Goal: Complete application form: Complete application form

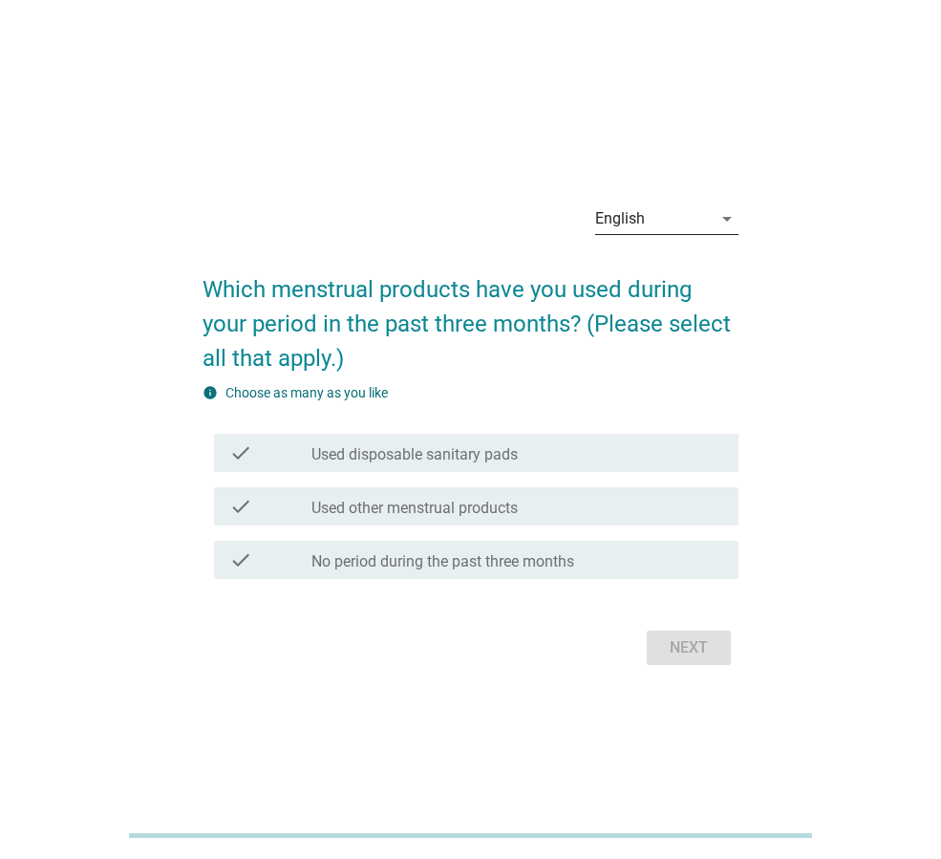
click at [656, 221] on div "English" at bounding box center [653, 218] width 117 height 31
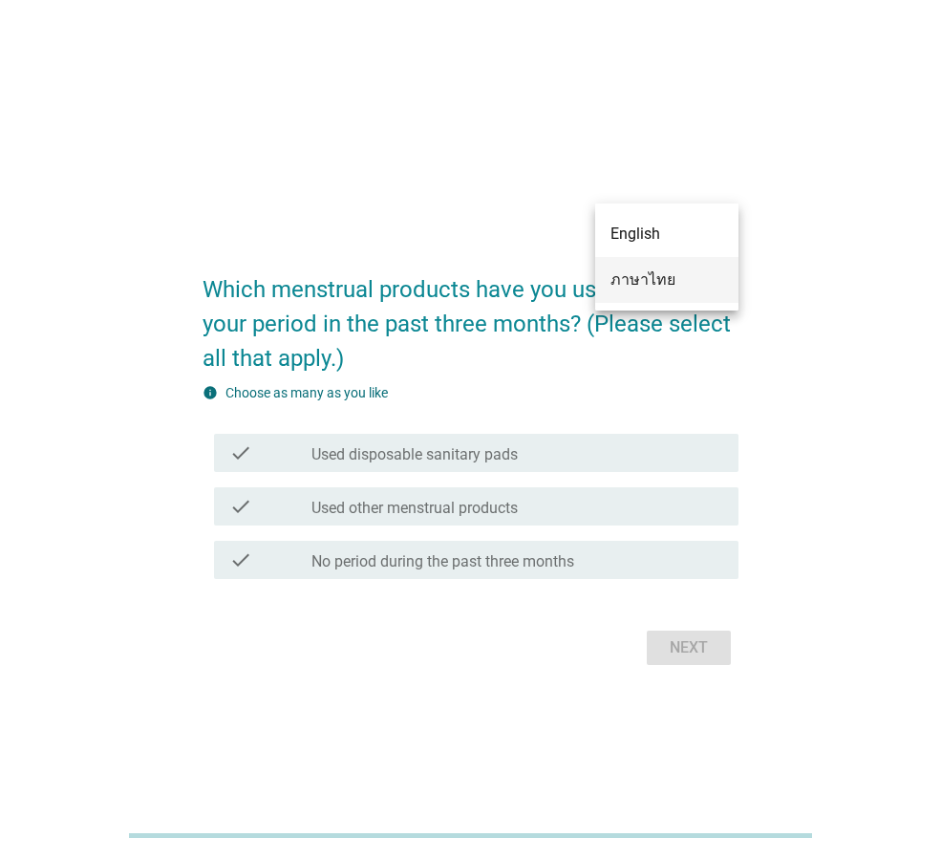
click at [643, 270] on div "ภาษาไทย" at bounding box center [666, 279] width 113 height 23
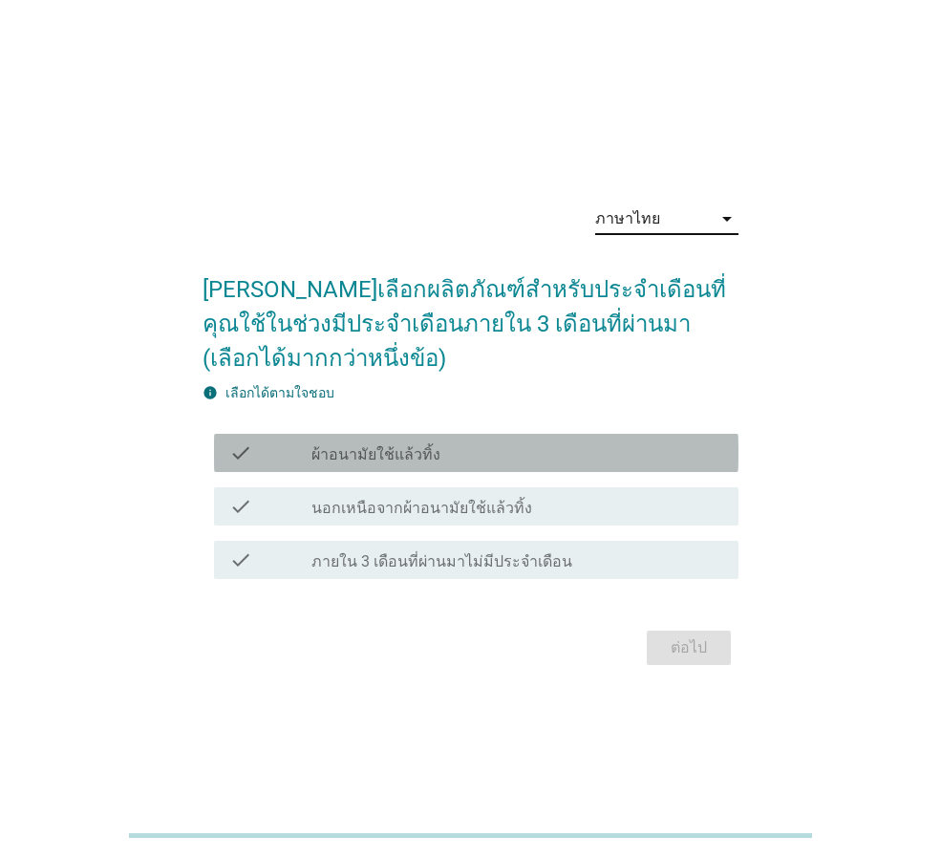
click at [406, 464] on div "check check_box_outline_blank ผ้าอนามัยใช้แล้วทิ้ง" at bounding box center [476, 453] width 524 height 38
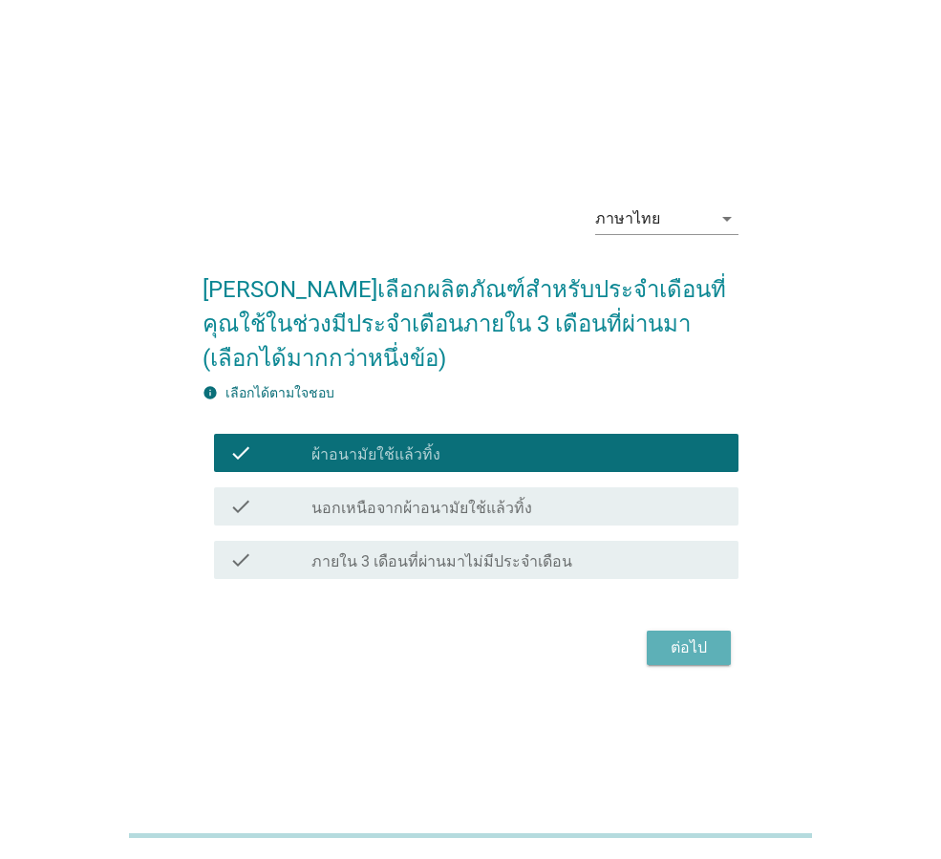
drag, startPoint x: 677, startPoint y: 637, endPoint x: 733, endPoint y: 614, distance: 60.8
click at [678, 637] on div "ต่อไป" at bounding box center [688, 647] width 53 height 23
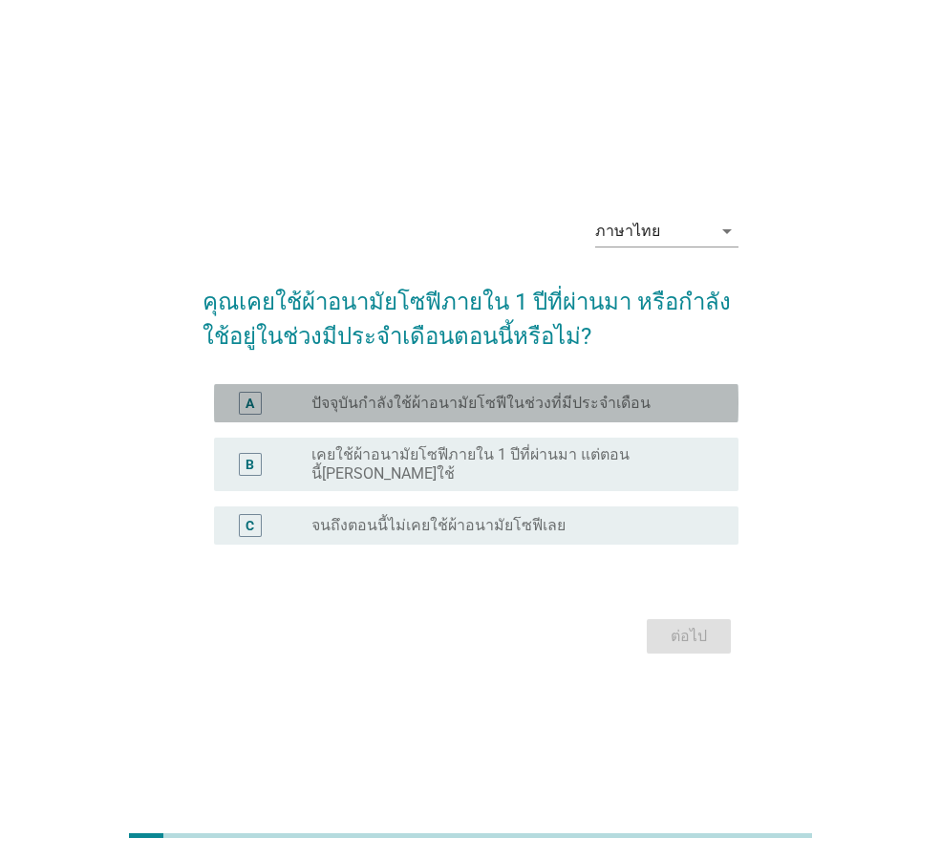
click at [669, 406] on div "radio_button_unchecked ปัจจุบันกำลังใช้ผ้าอนามัยโซฟีในช่วงที่มีประจำเดือน" at bounding box center [509, 402] width 396 height 19
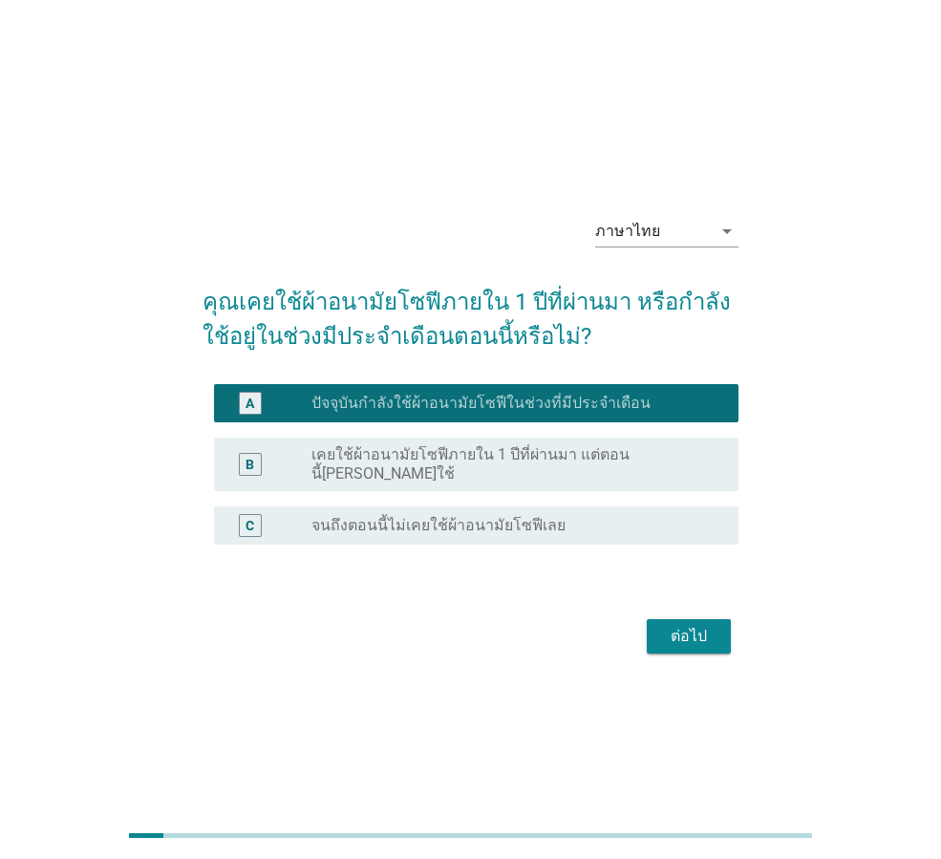
click at [700, 630] on div "ต่อไป" at bounding box center [688, 636] width 53 height 23
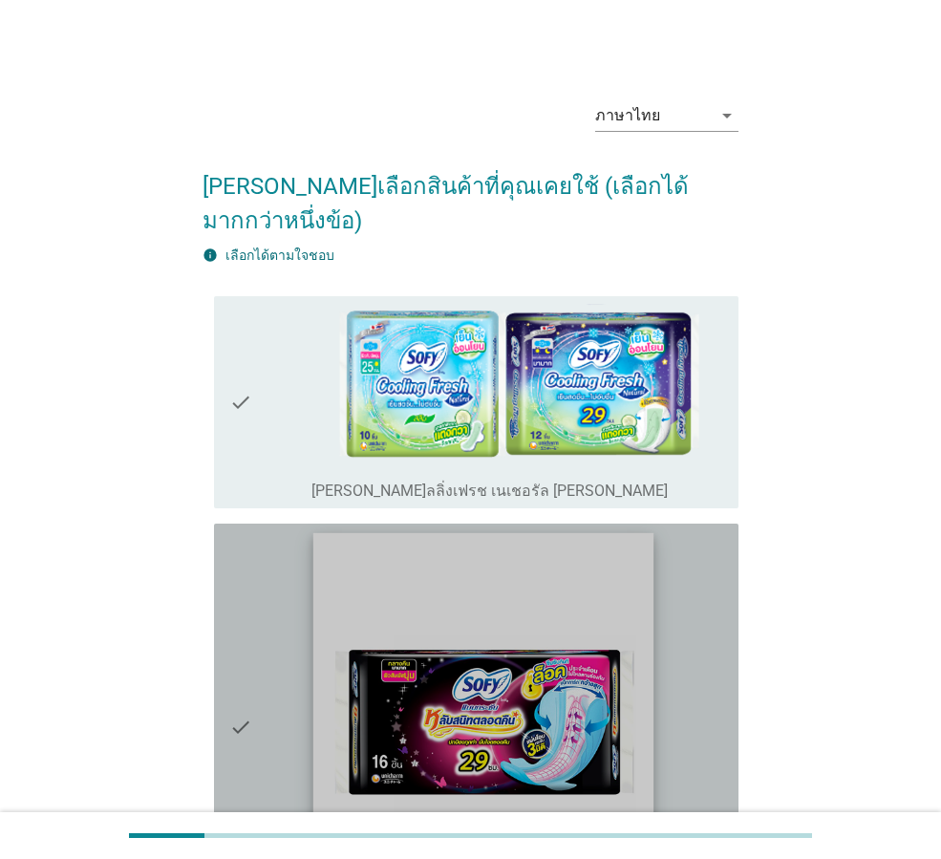
click at [519, 705] on img at bounding box center [483, 703] width 340 height 340
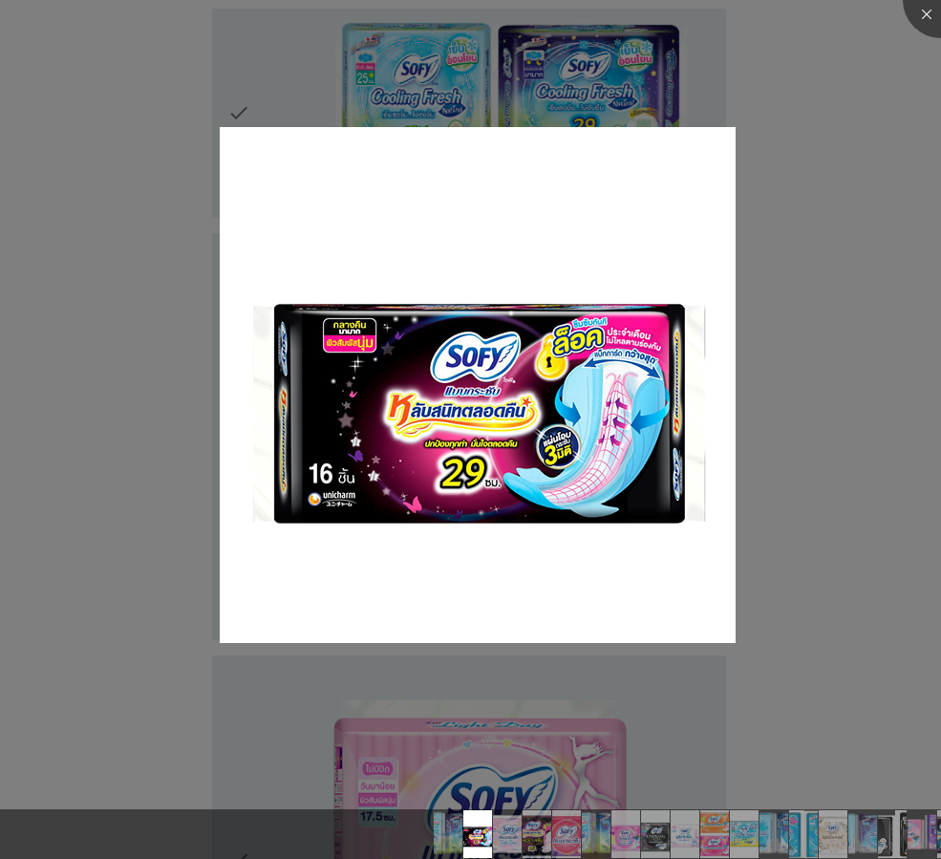
scroll to position [382, 0]
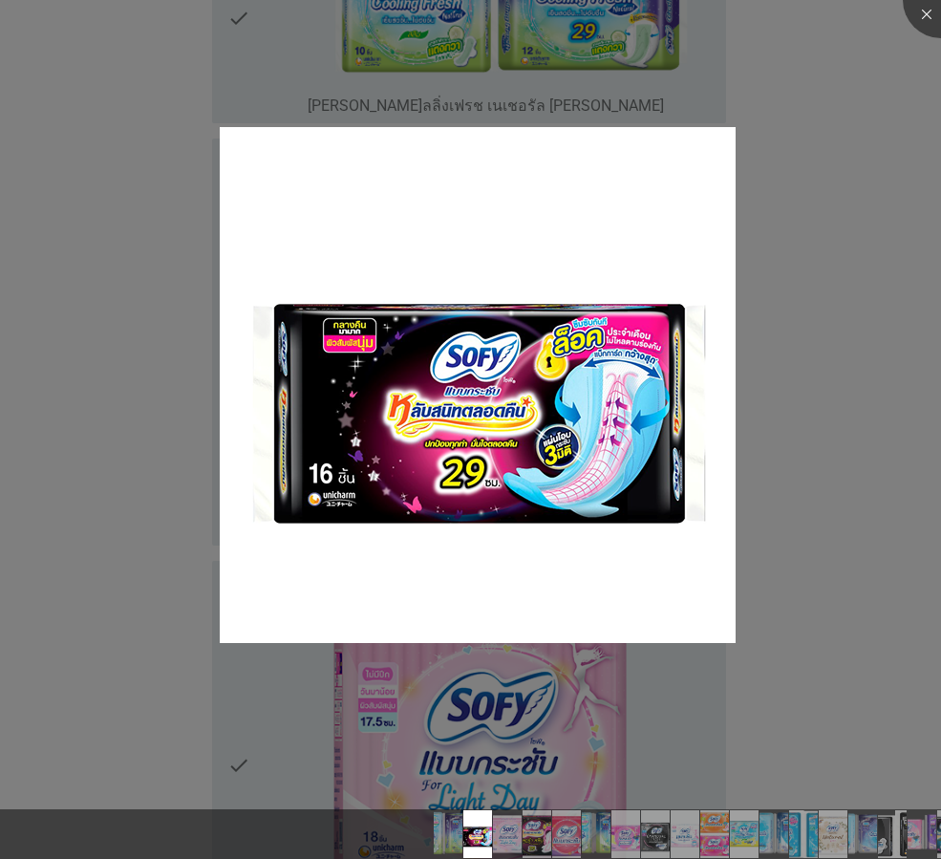
click at [783, 255] on div at bounding box center [470, 429] width 941 height 859
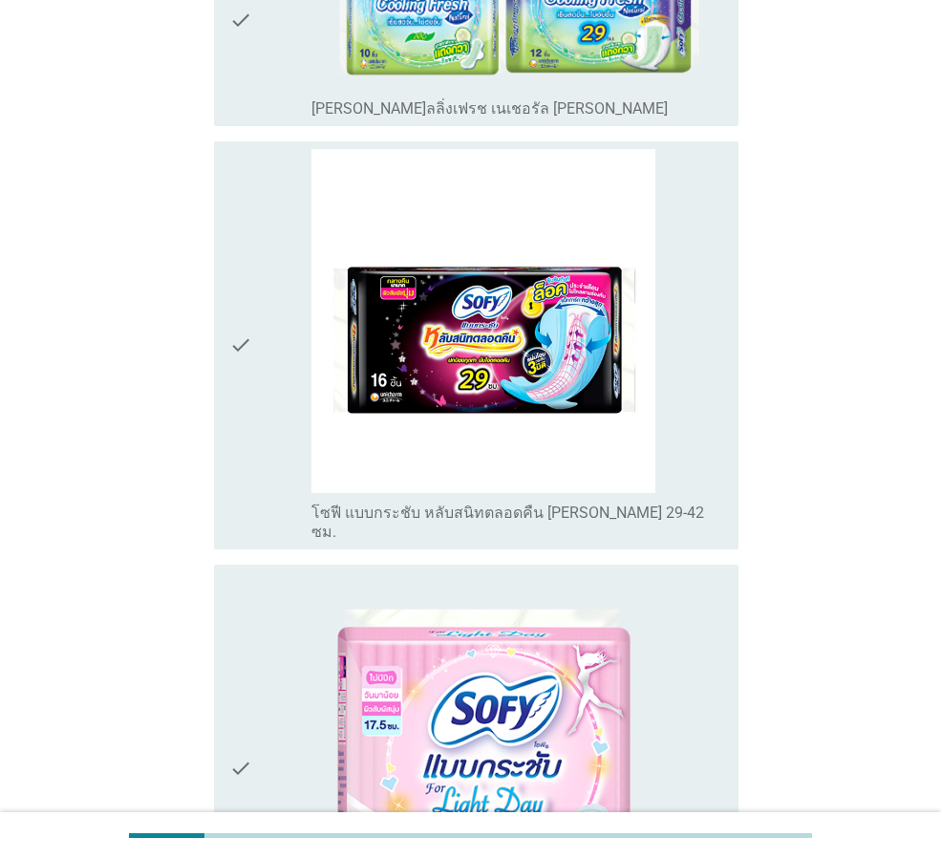
click at [229, 369] on icon "check" at bounding box center [240, 345] width 23 height 392
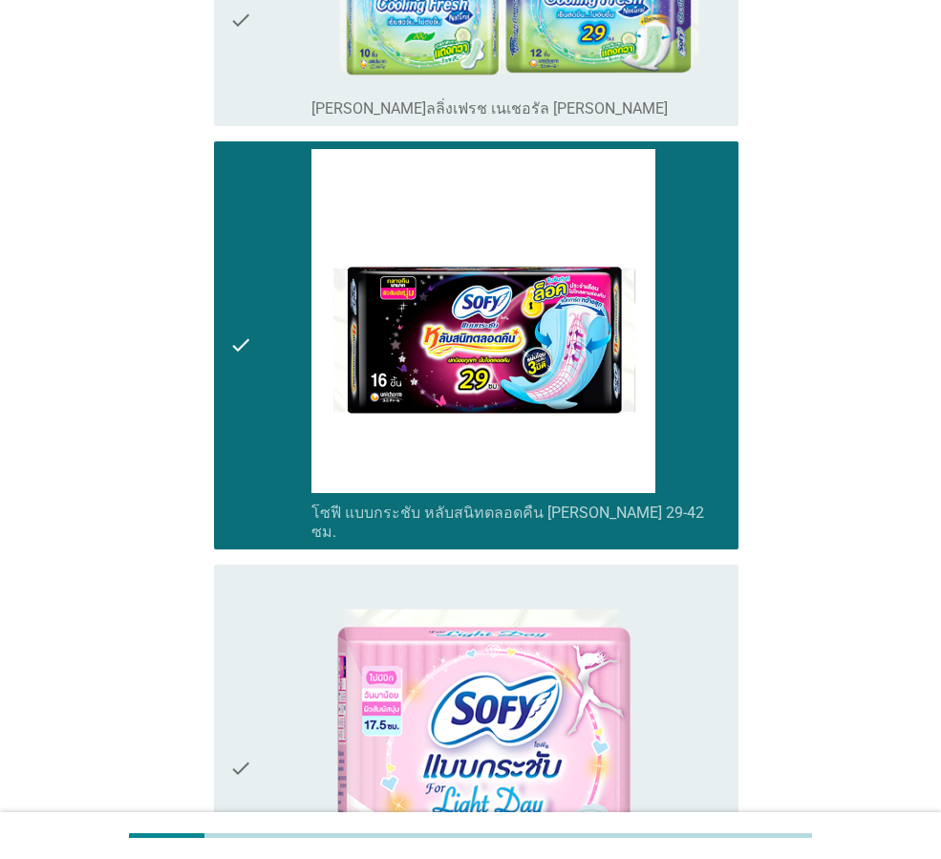
click at [268, 664] on div "check" at bounding box center [270, 768] width 82 height 392
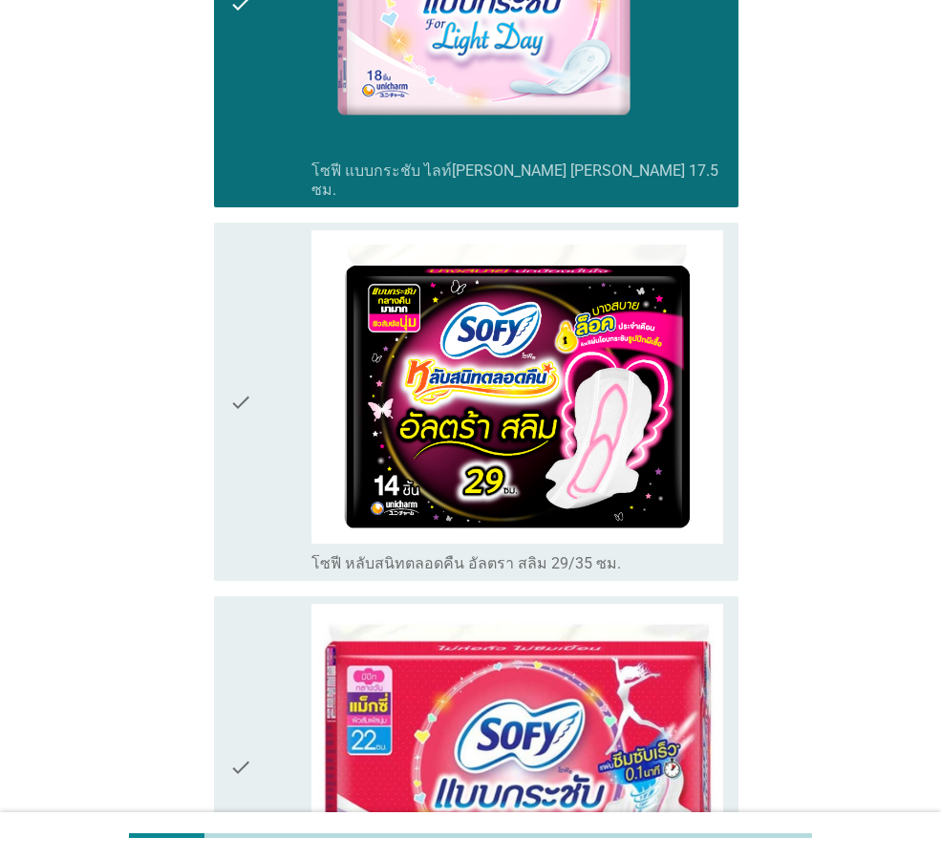
click at [236, 392] on icon "check" at bounding box center [240, 401] width 23 height 343
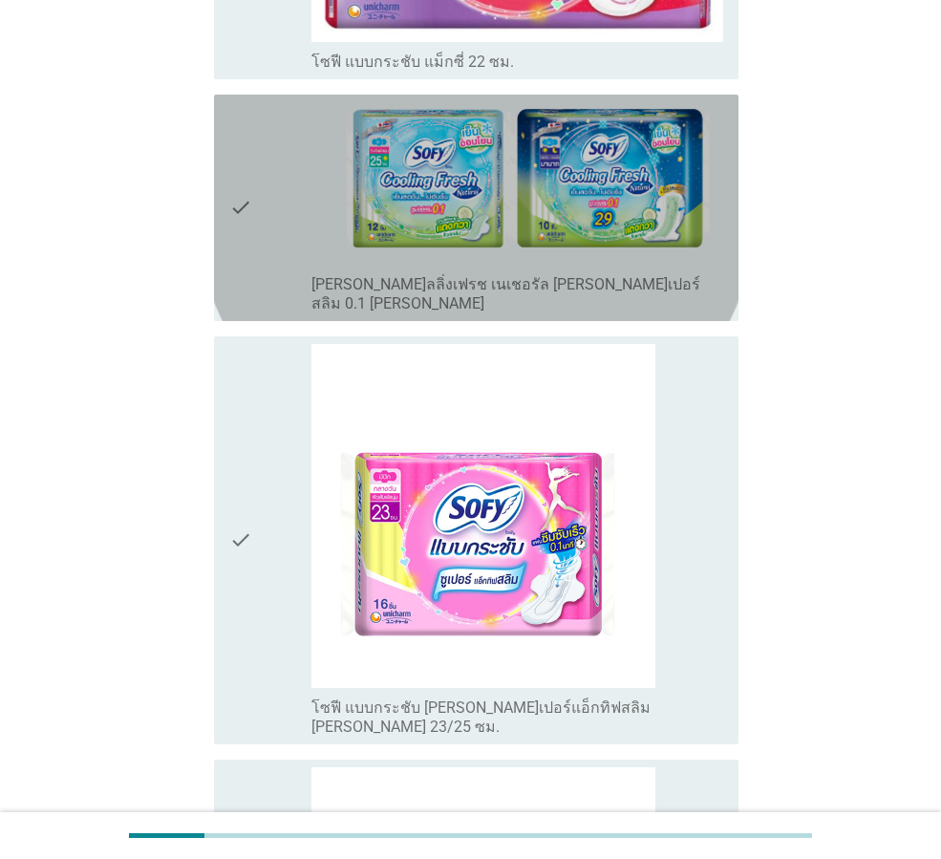
click at [249, 143] on icon "check" at bounding box center [240, 207] width 23 height 211
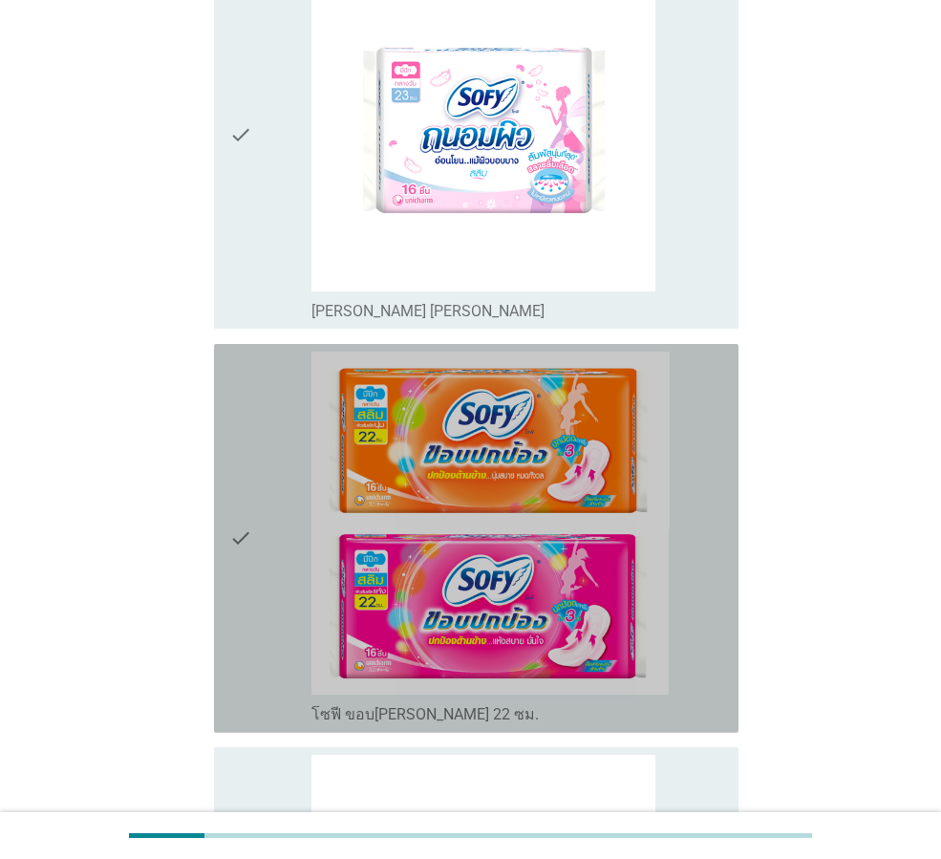
click at [262, 447] on div "check" at bounding box center [270, 537] width 82 height 373
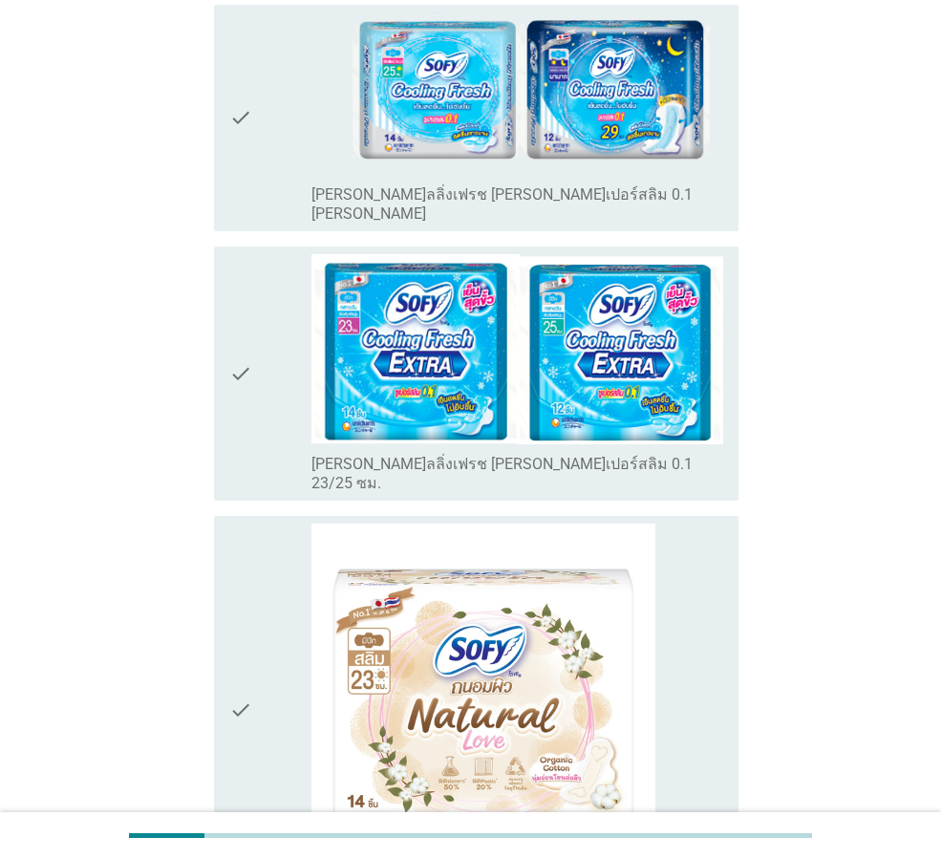
click at [250, 258] on icon "check" at bounding box center [240, 373] width 23 height 239
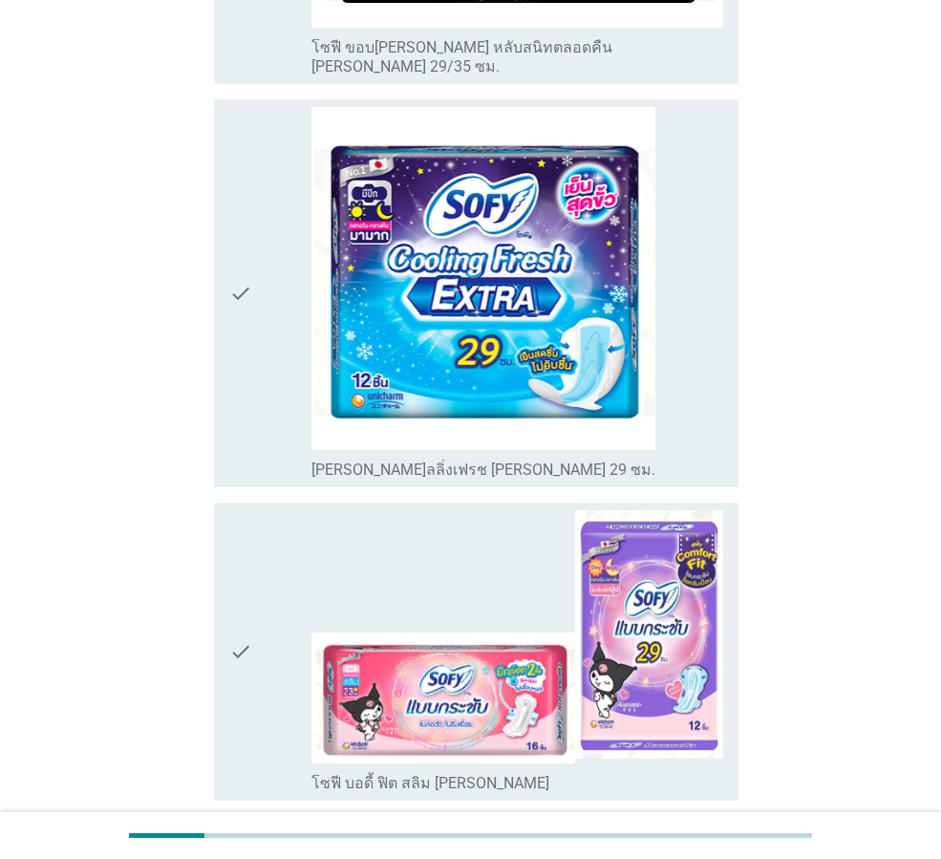
scroll to position [6303, 0]
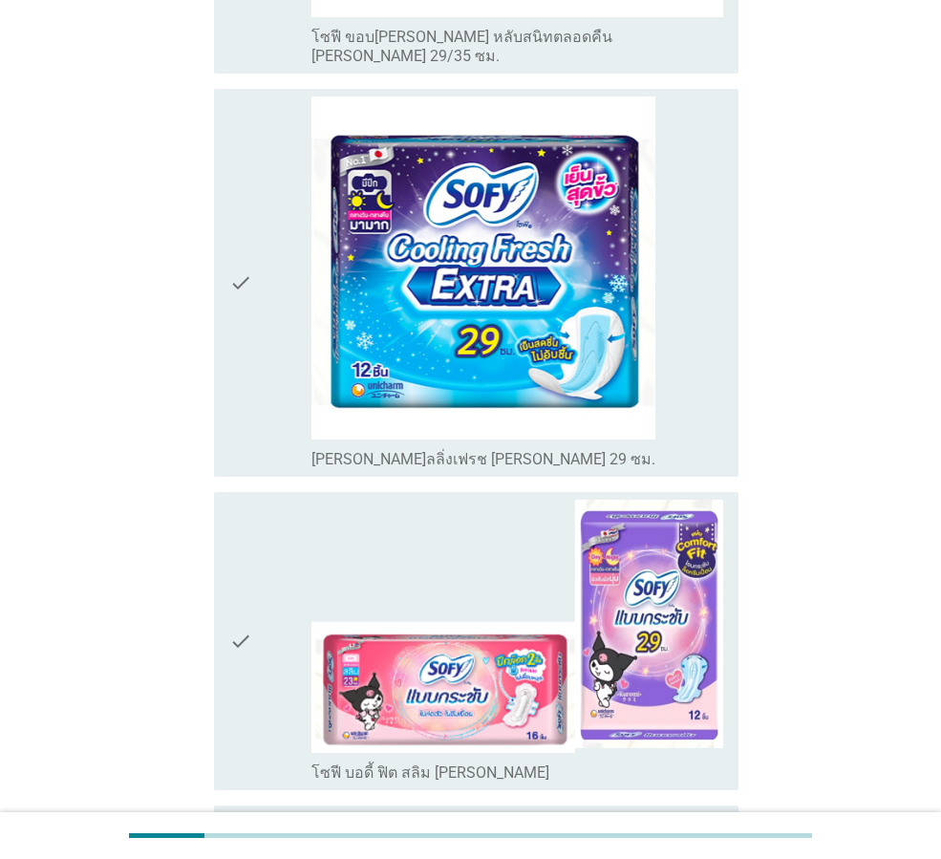
click at [277, 499] on div "check" at bounding box center [270, 640] width 82 height 282
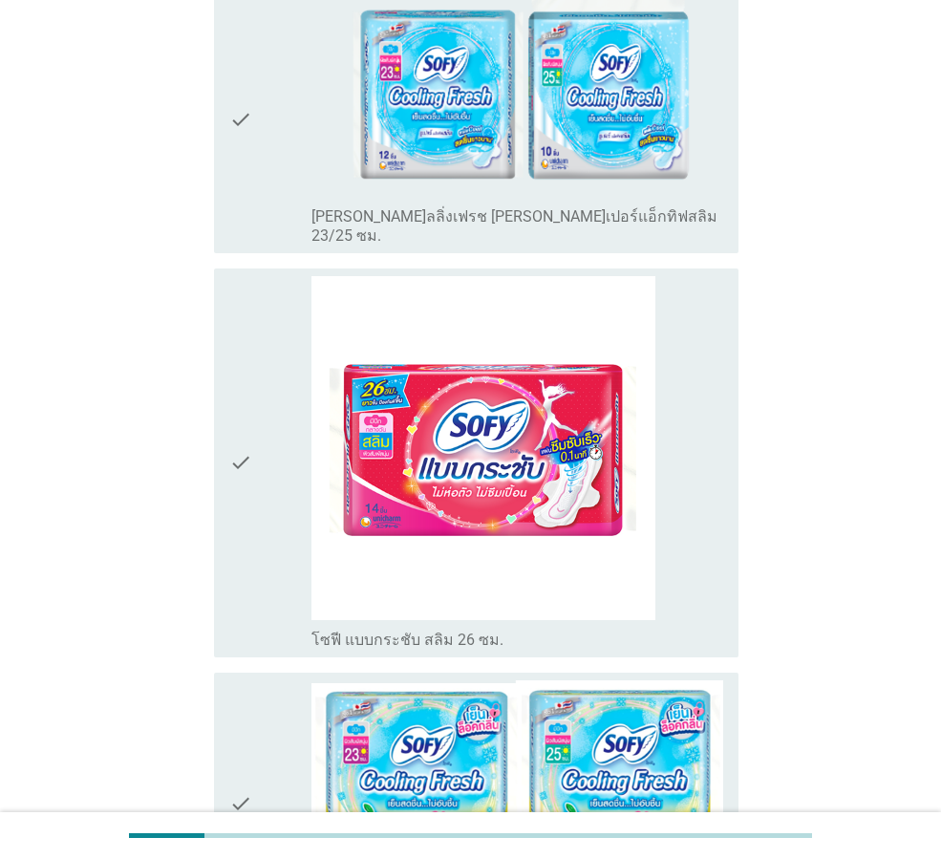
scroll to position [7176, 0]
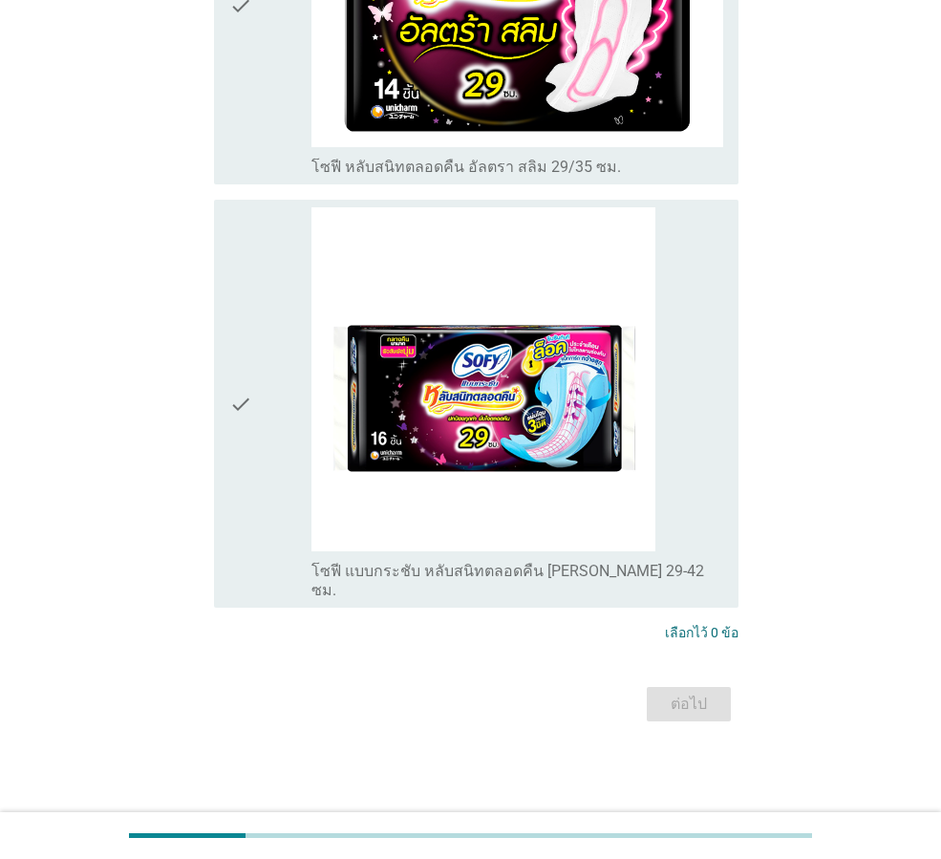
scroll to position [0, 0]
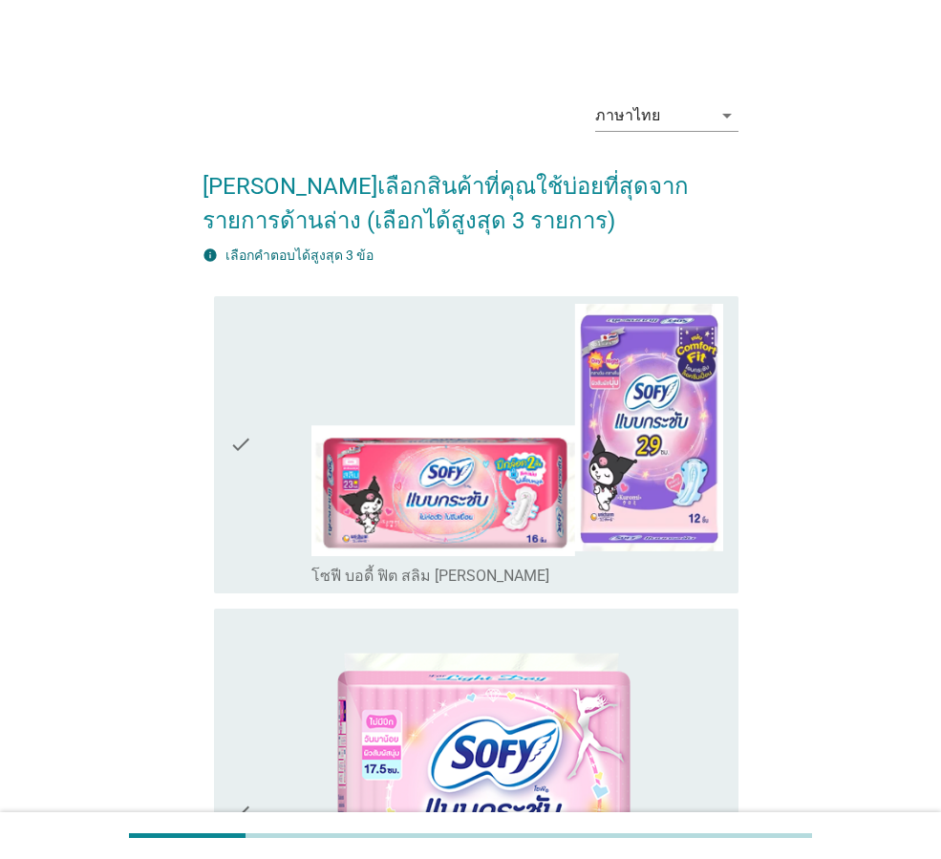
click at [254, 521] on div "check" at bounding box center [270, 445] width 82 height 282
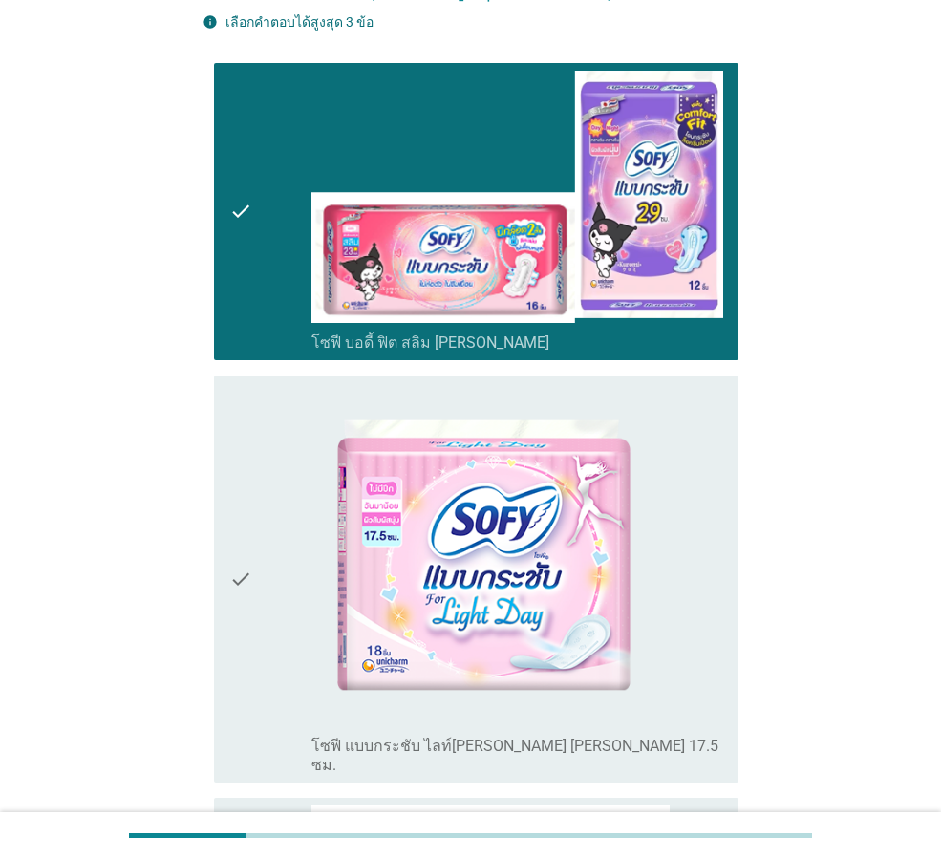
scroll to position [477, 0]
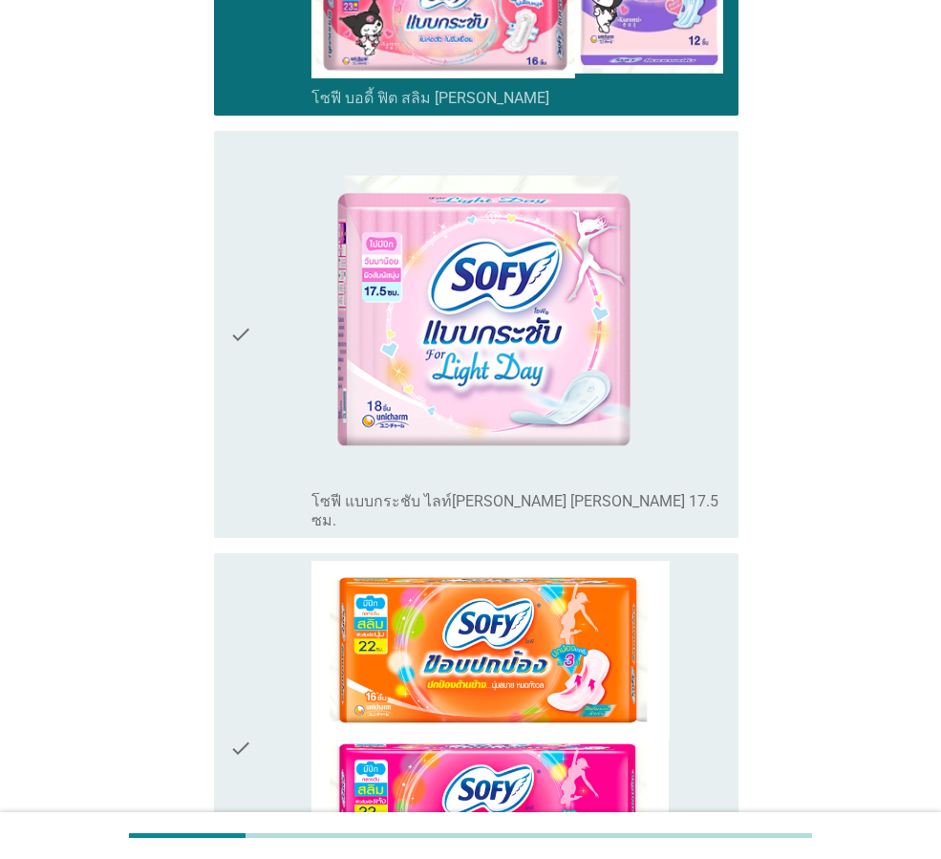
click at [244, 424] on icon "check" at bounding box center [240, 334] width 23 height 392
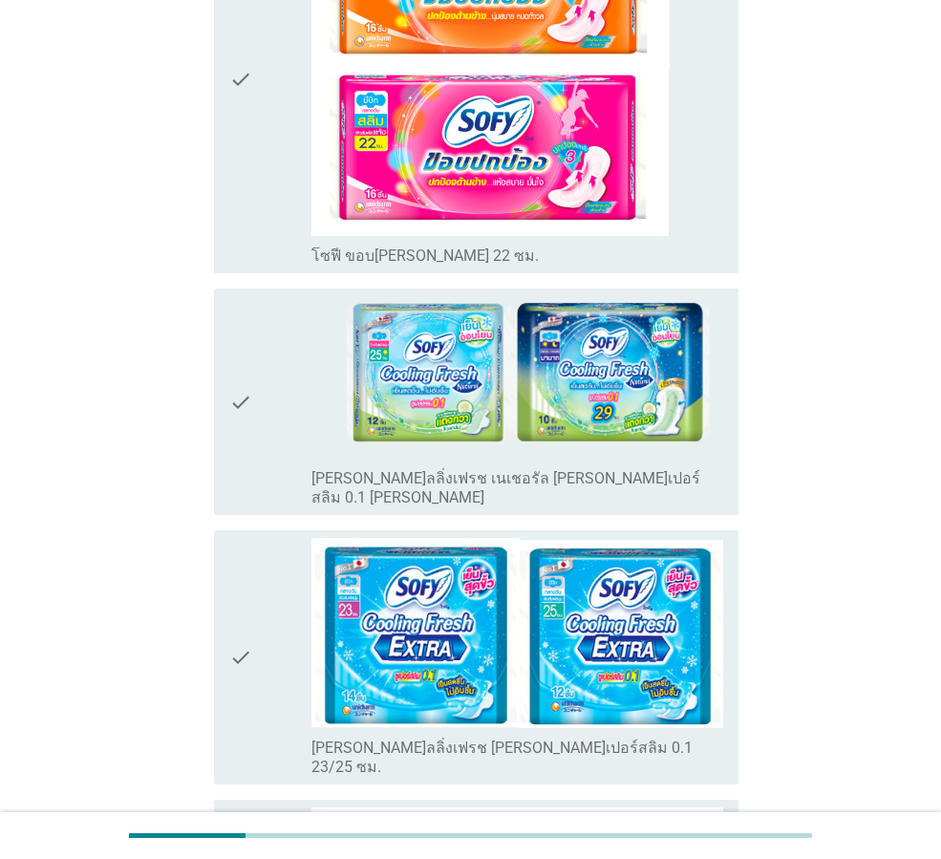
click at [257, 616] on div "check" at bounding box center [270, 657] width 82 height 239
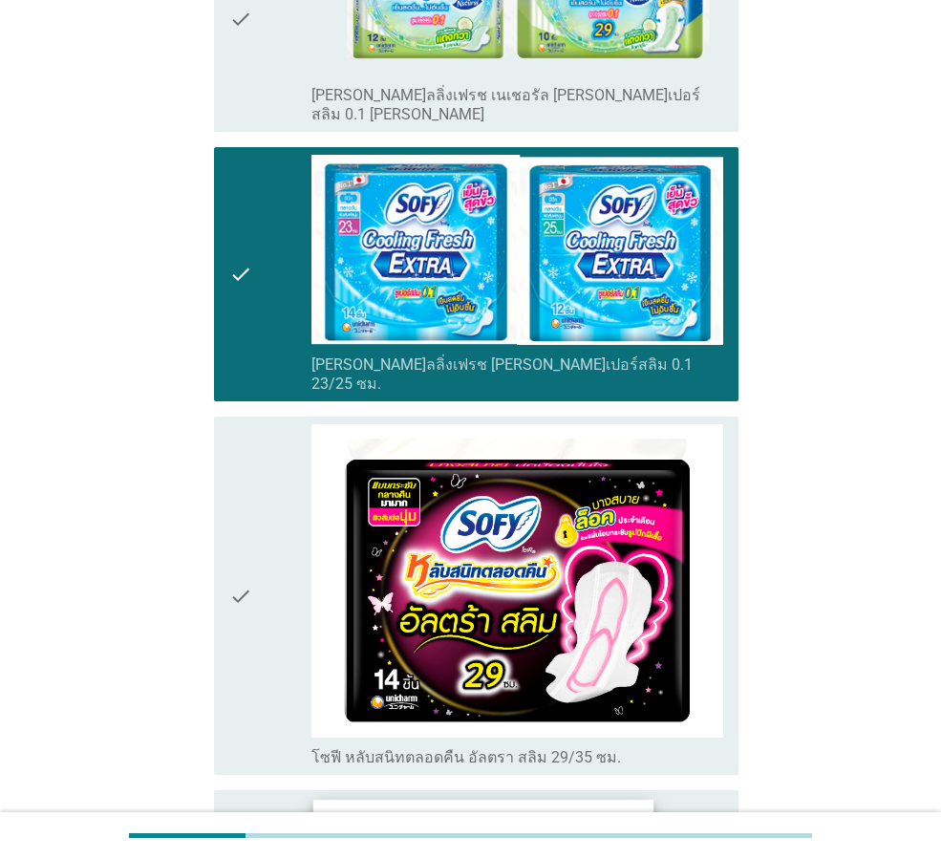
scroll to position [1814, 0]
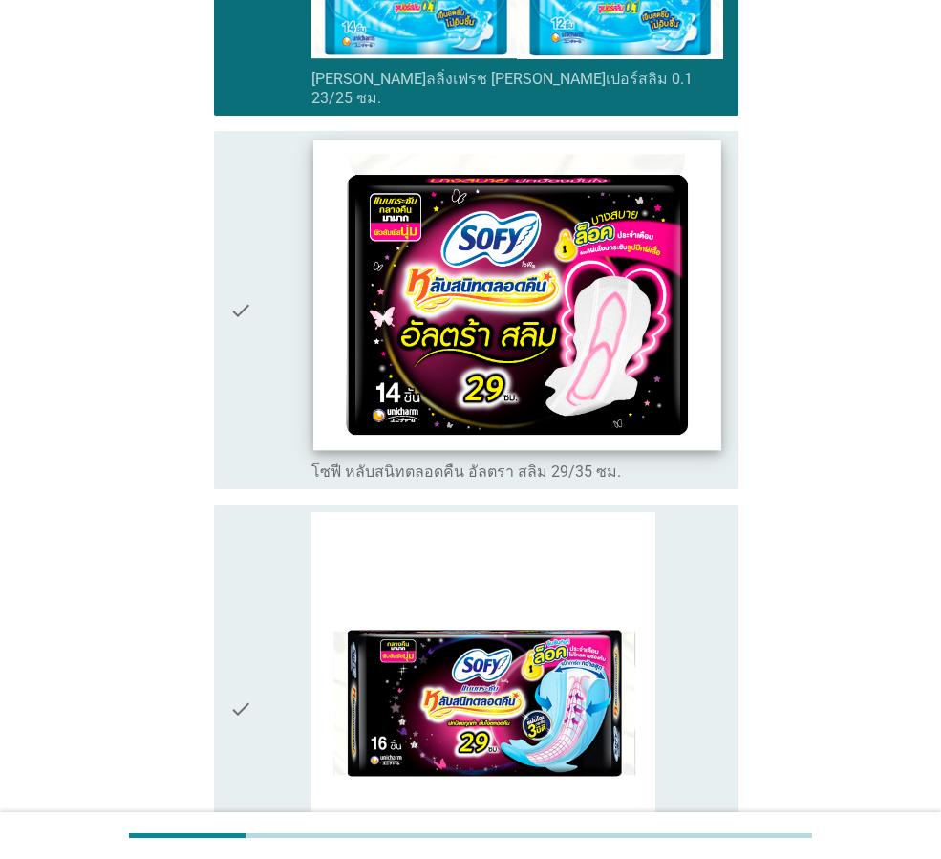
click at [687, 384] on img at bounding box center [516, 295] width 407 height 310
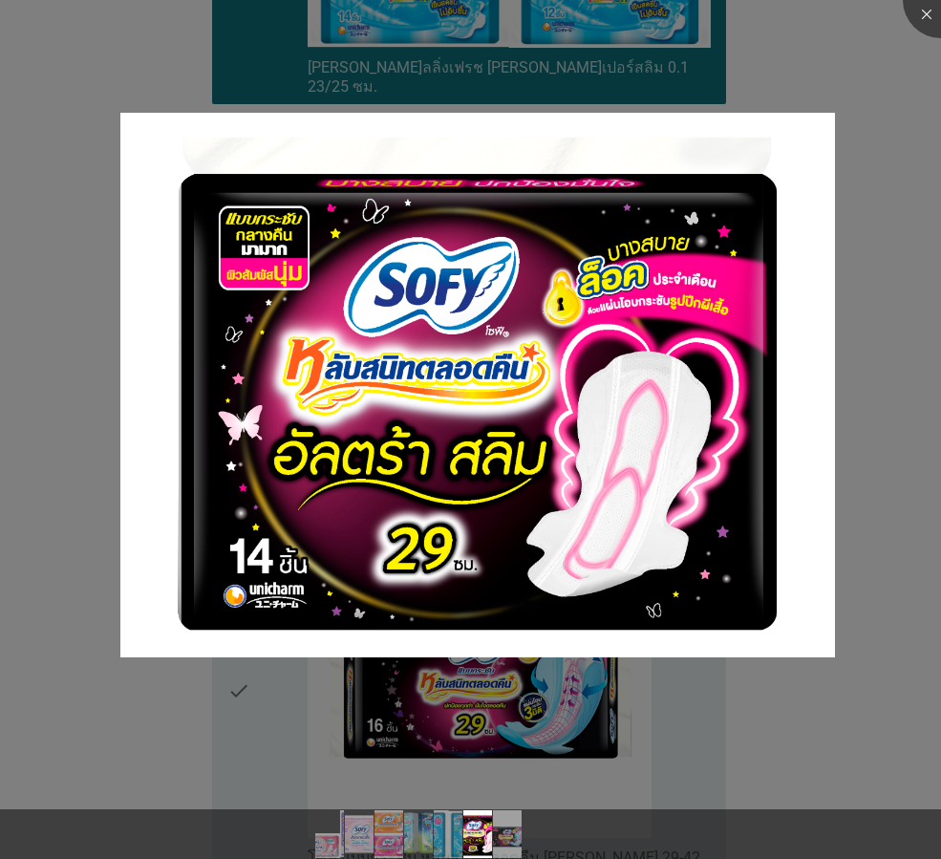
click at [829, 108] on div at bounding box center [470, 429] width 941 height 859
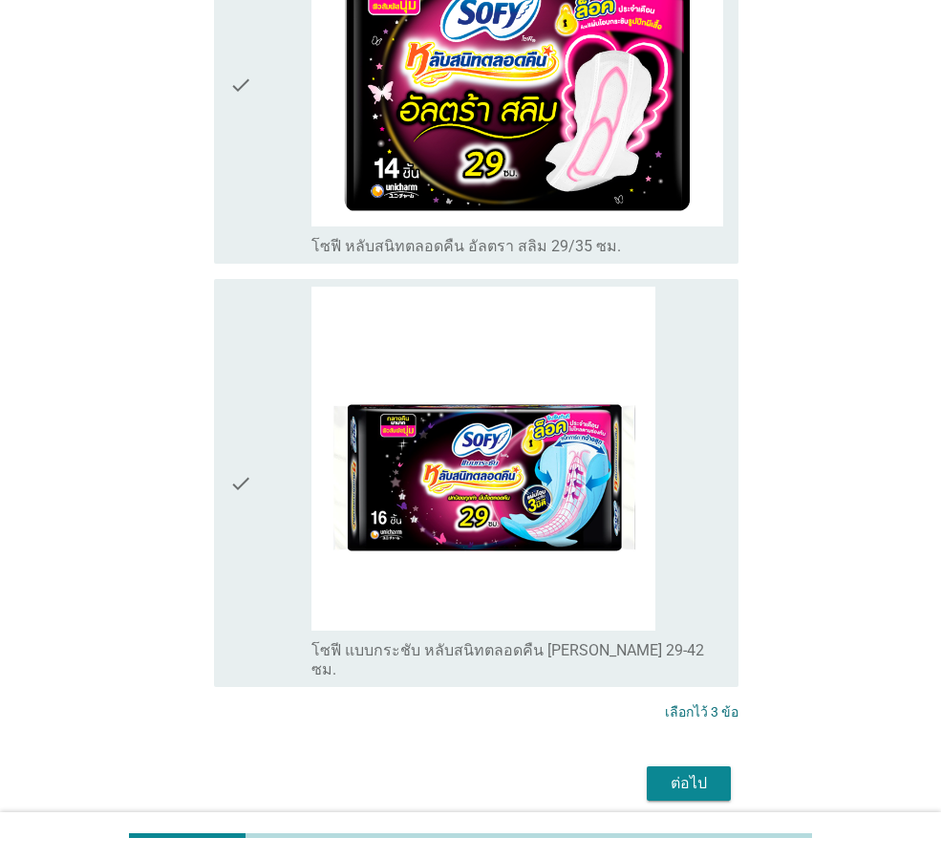
scroll to position [2043, 0]
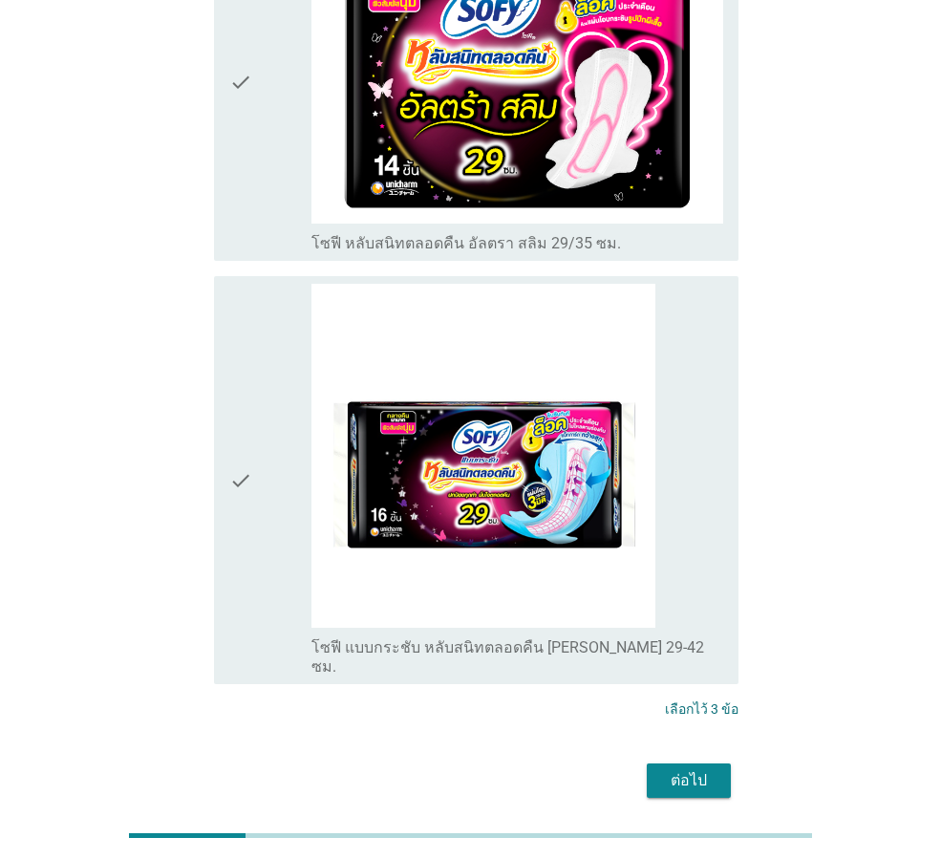
click at [704, 769] on div "ต่อไป" at bounding box center [688, 780] width 53 height 23
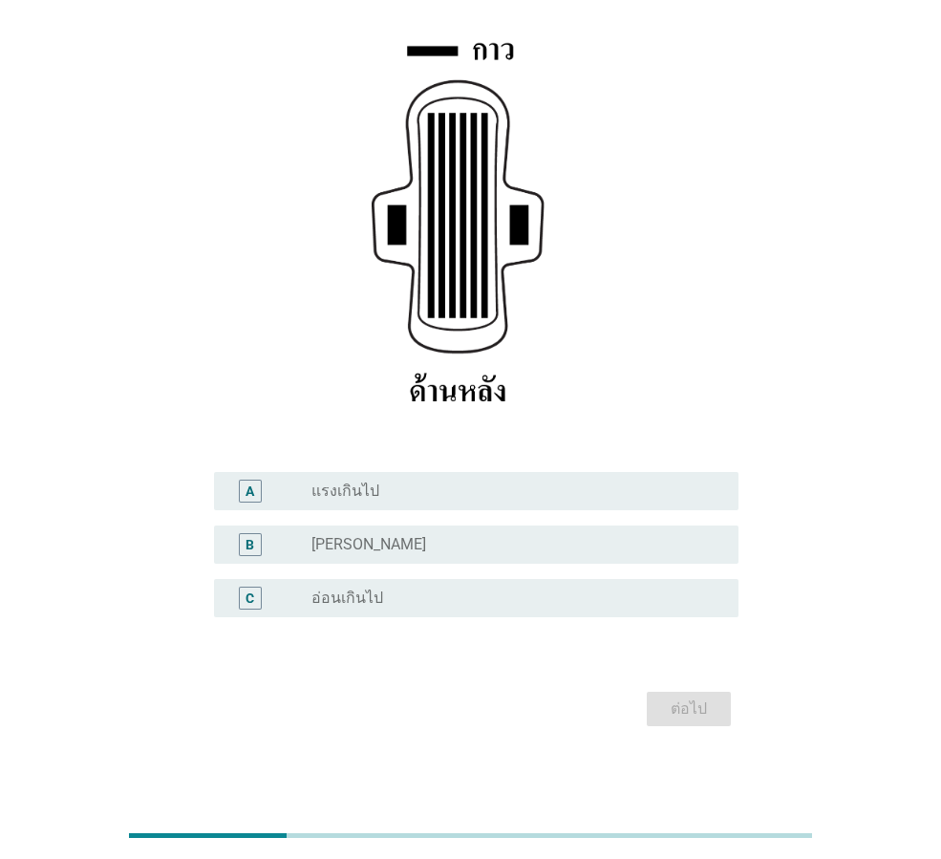
scroll to position [279, 0]
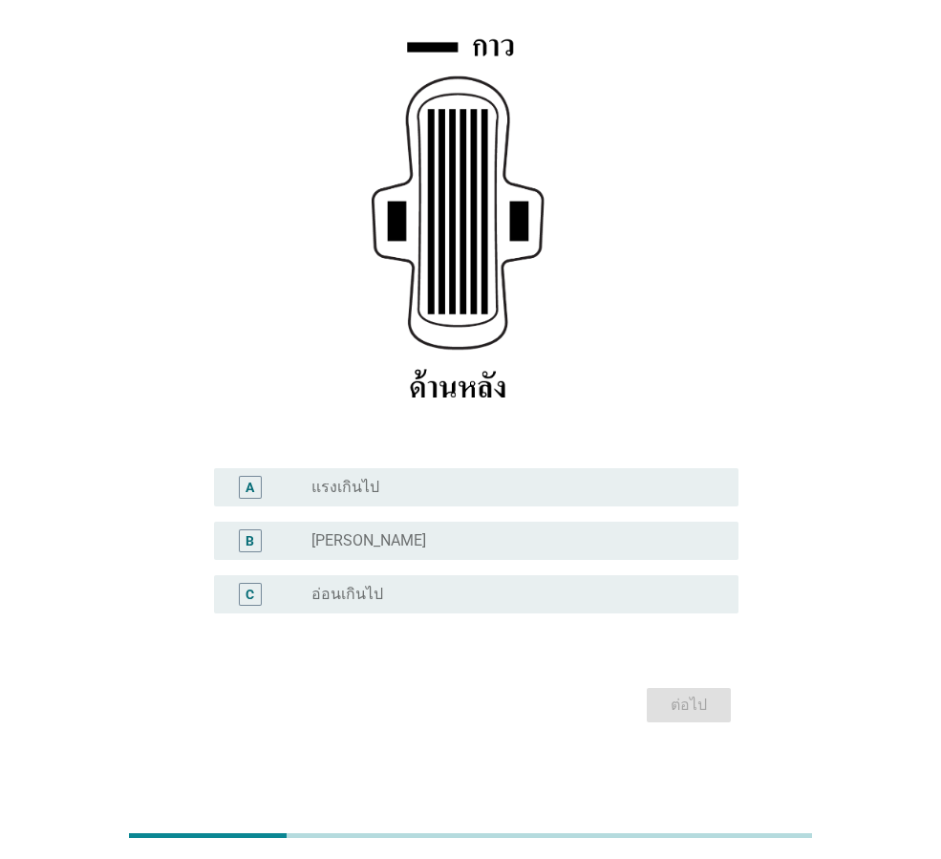
click at [327, 486] on label "แรงเกินไป" at bounding box center [345, 486] width 68 height 19
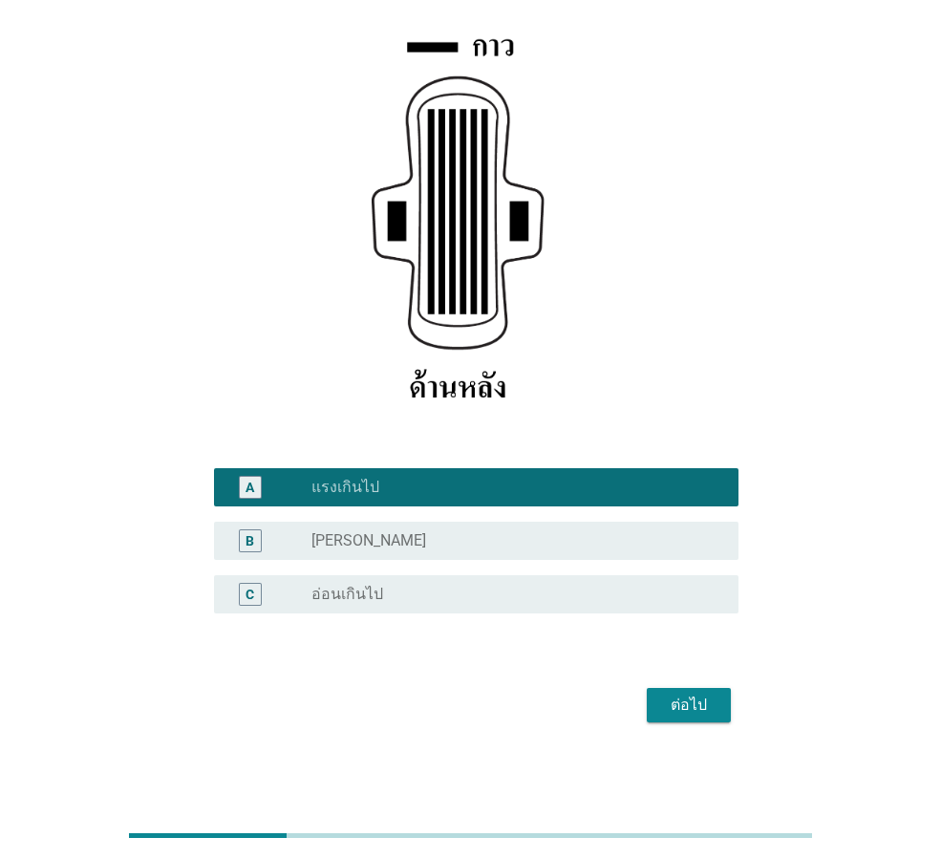
click at [350, 542] on div "radio_button_unchecked [PERSON_NAME]" at bounding box center [509, 540] width 396 height 19
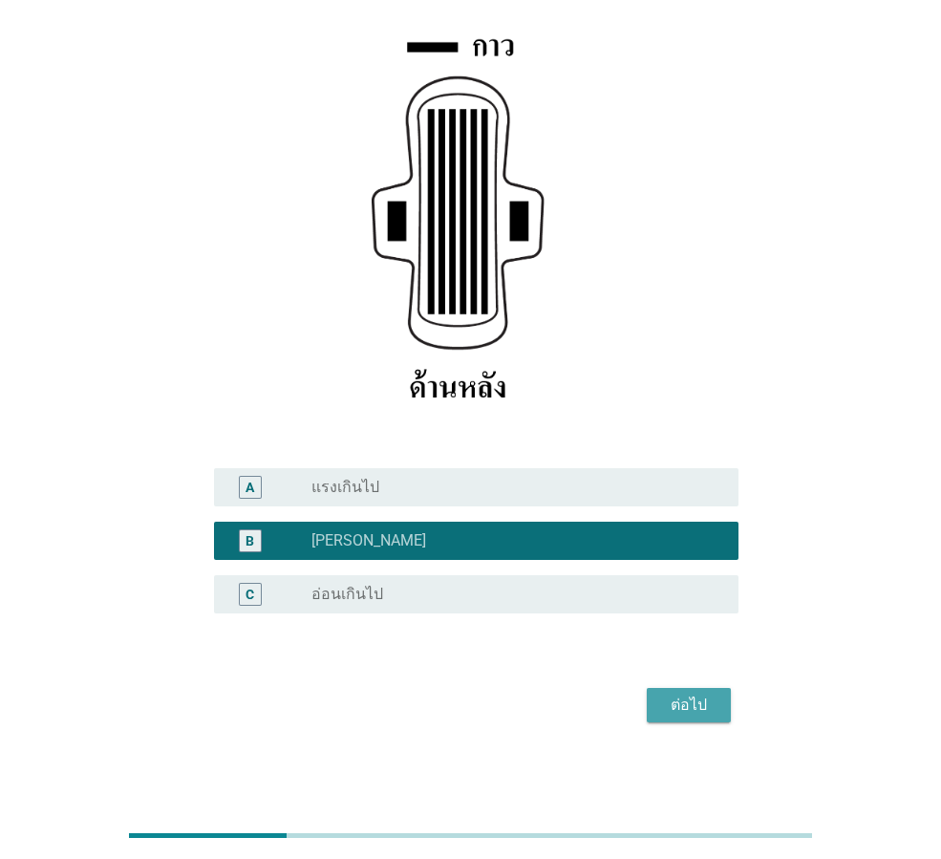
click at [683, 713] on div "ต่อไป" at bounding box center [688, 704] width 53 height 23
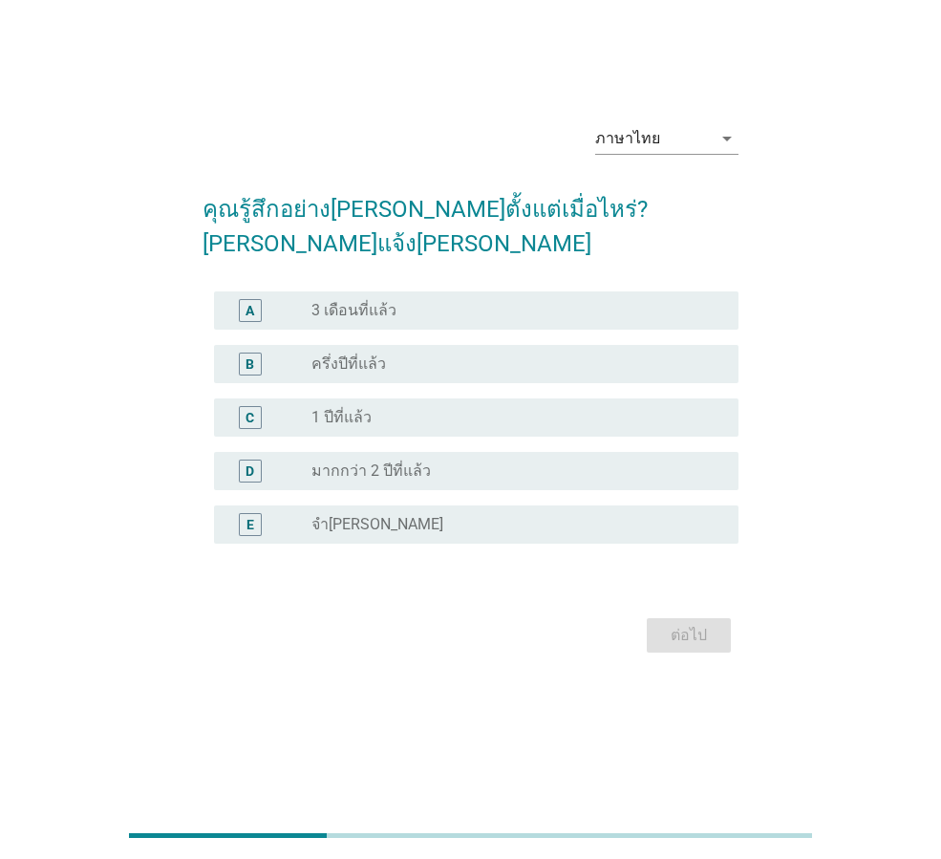
scroll to position [0, 0]
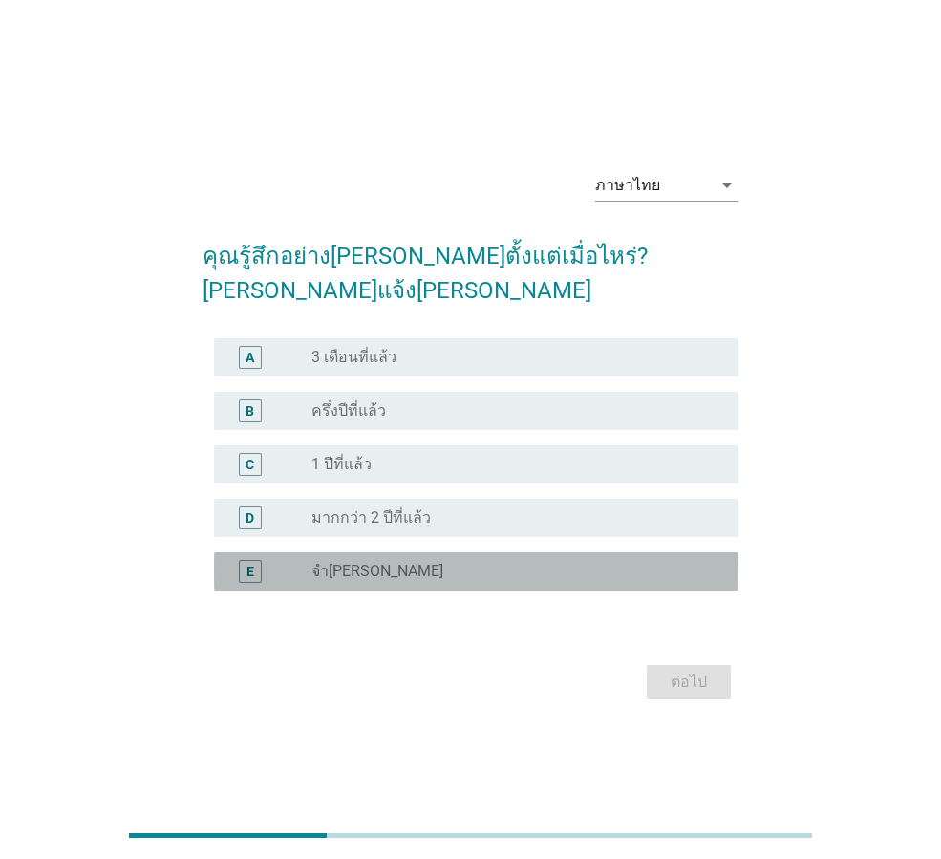
click at [319, 571] on div "E radio_button_unchecked จำ[PERSON_NAME]" at bounding box center [476, 571] width 524 height 38
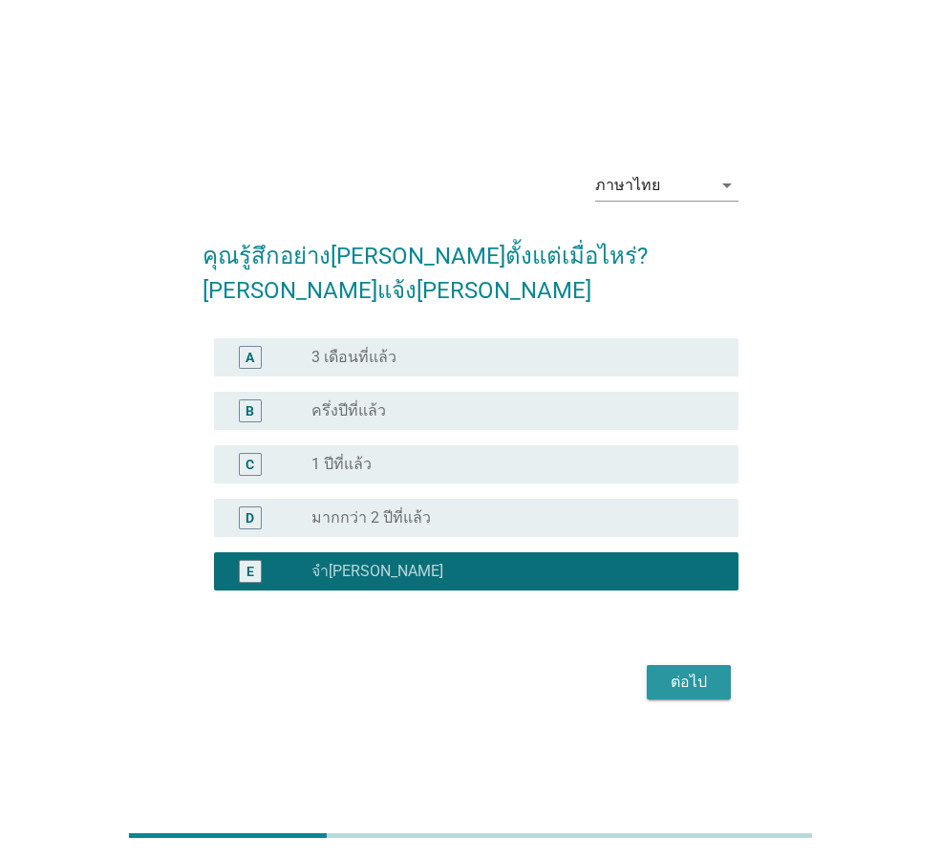
drag, startPoint x: 687, startPoint y: 661, endPoint x: 601, endPoint y: 643, distance: 87.8
click at [687, 670] on div "ต่อไป" at bounding box center [688, 681] width 53 height 23
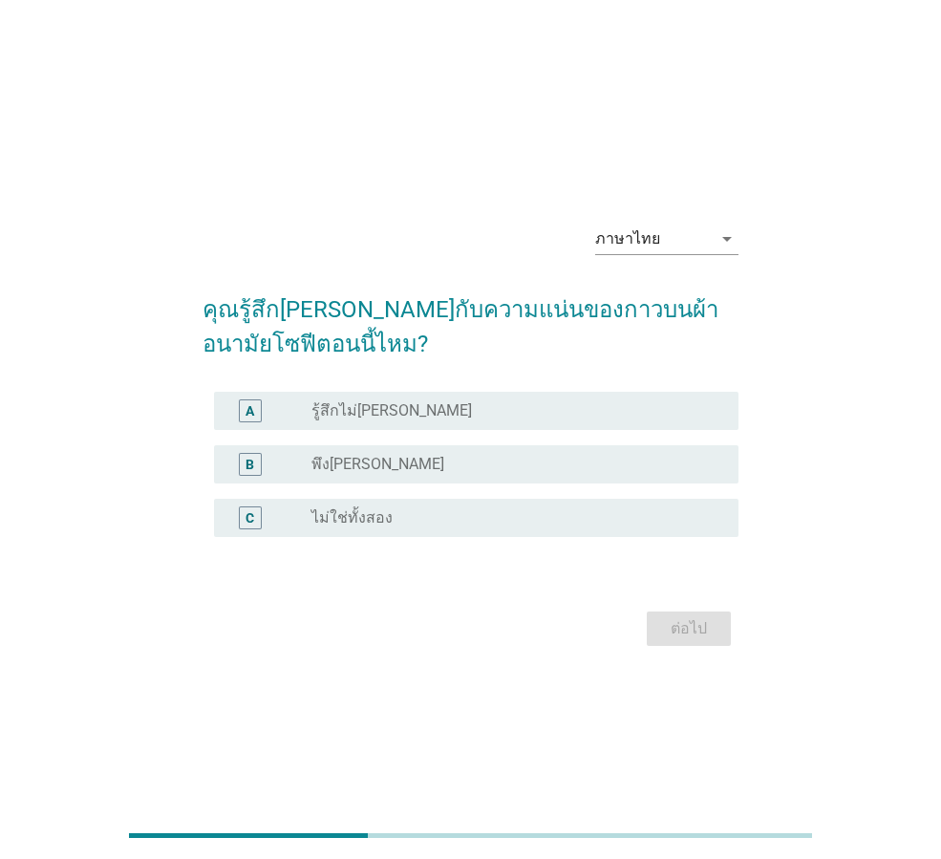
click at [324, 466] on label "พึง[PERSON_NAME]" at bounding box center [377, 464] width 133 height 19
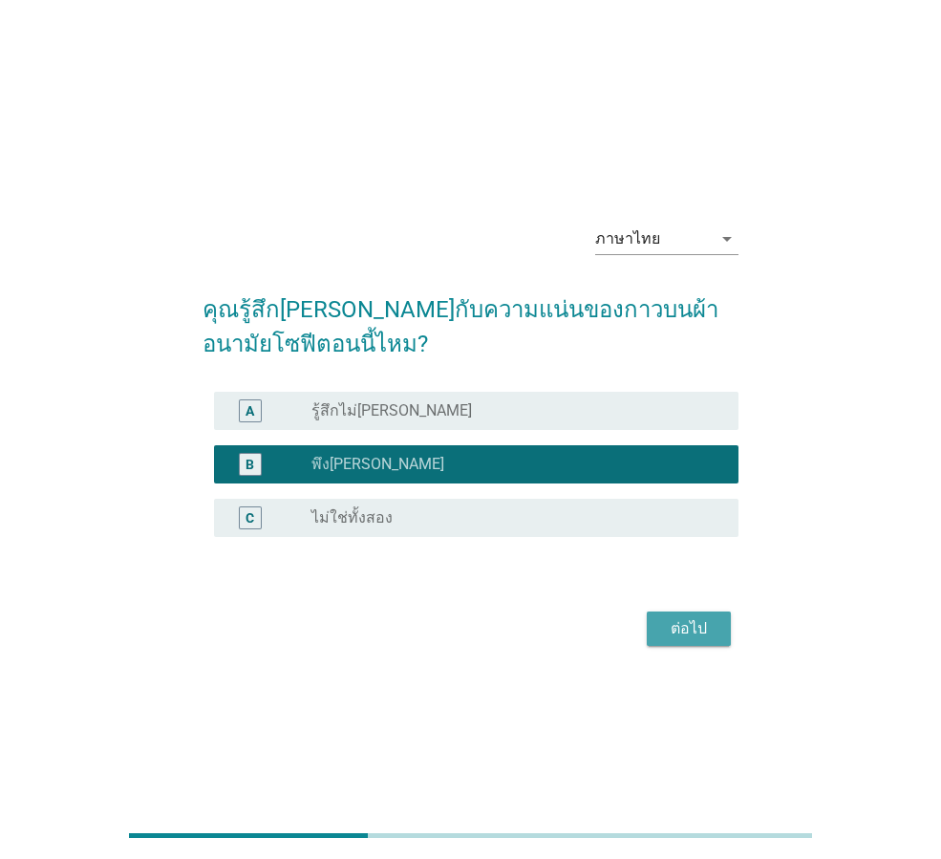
click at [689, 634] on div "ต่อไป" at bounding box center [688, 628] width 53 height 23
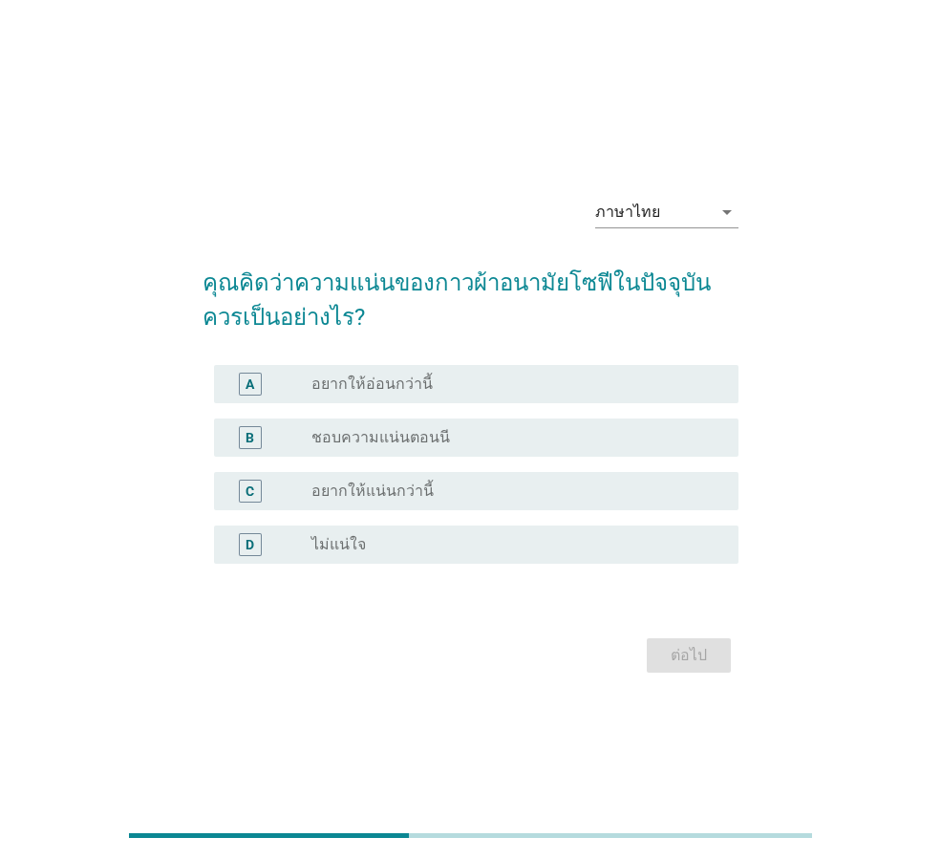
click at [368, 441] on label "ชอบความแน่นตอนนี" at bounding box center [380, 437] width 138 height 19
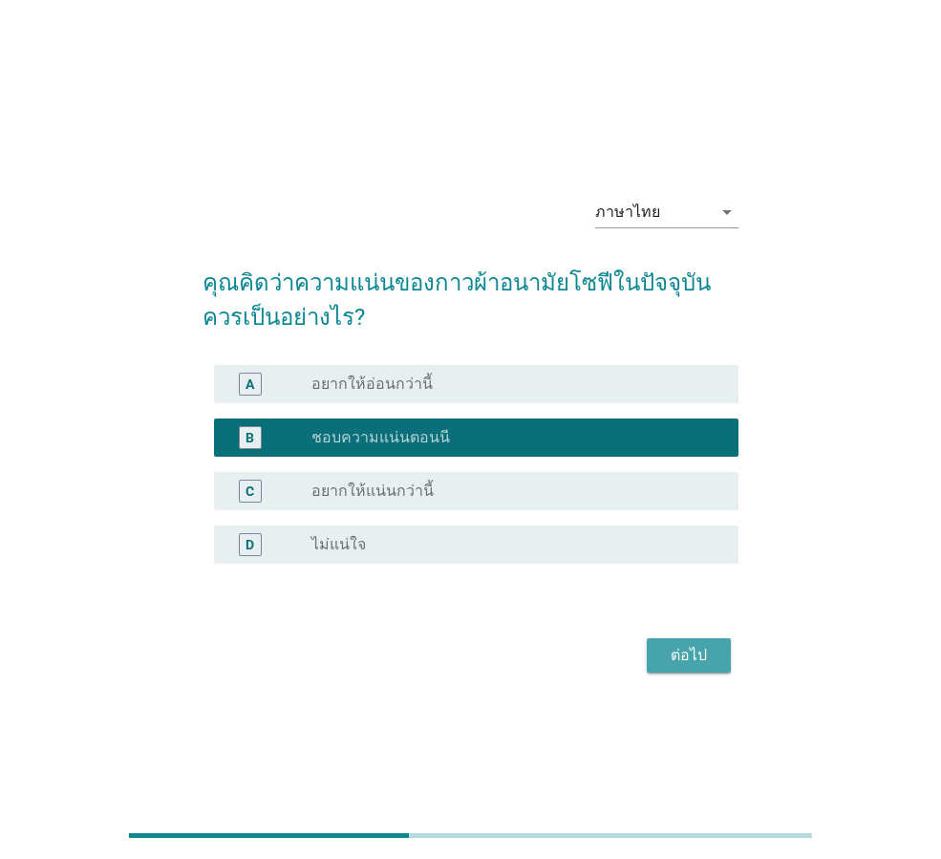
click at [697, 649] on div "ต่อไป" at bounding box center [688, 655] width 53 height 23
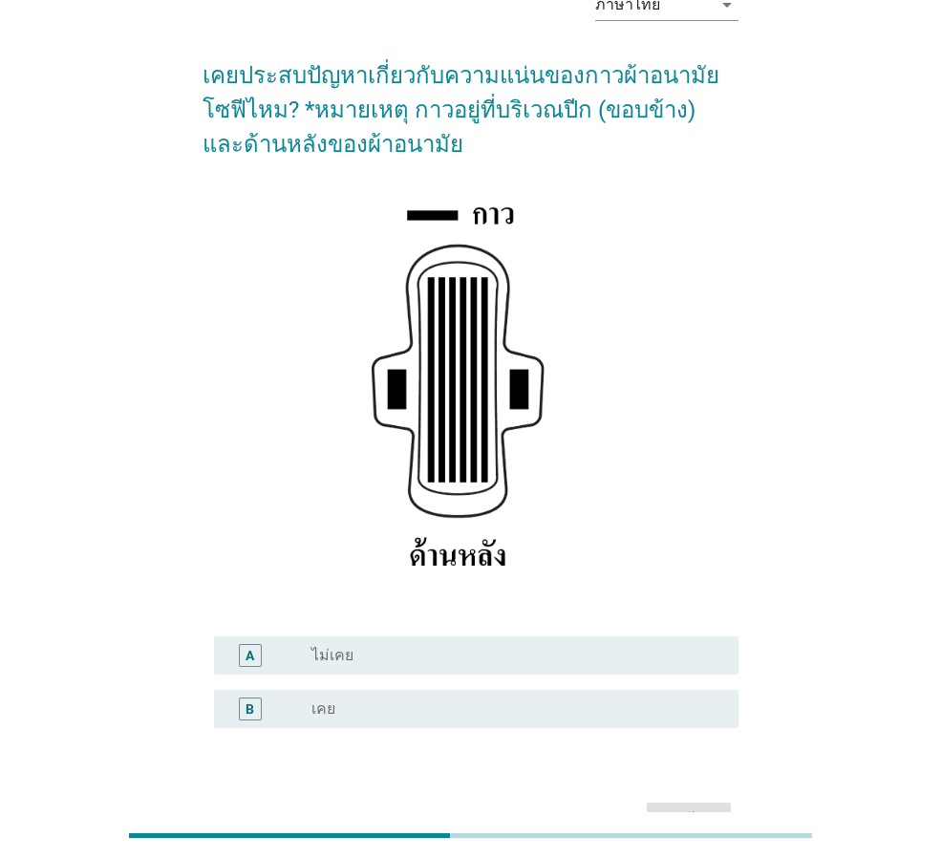
scroll to position [225, 0]
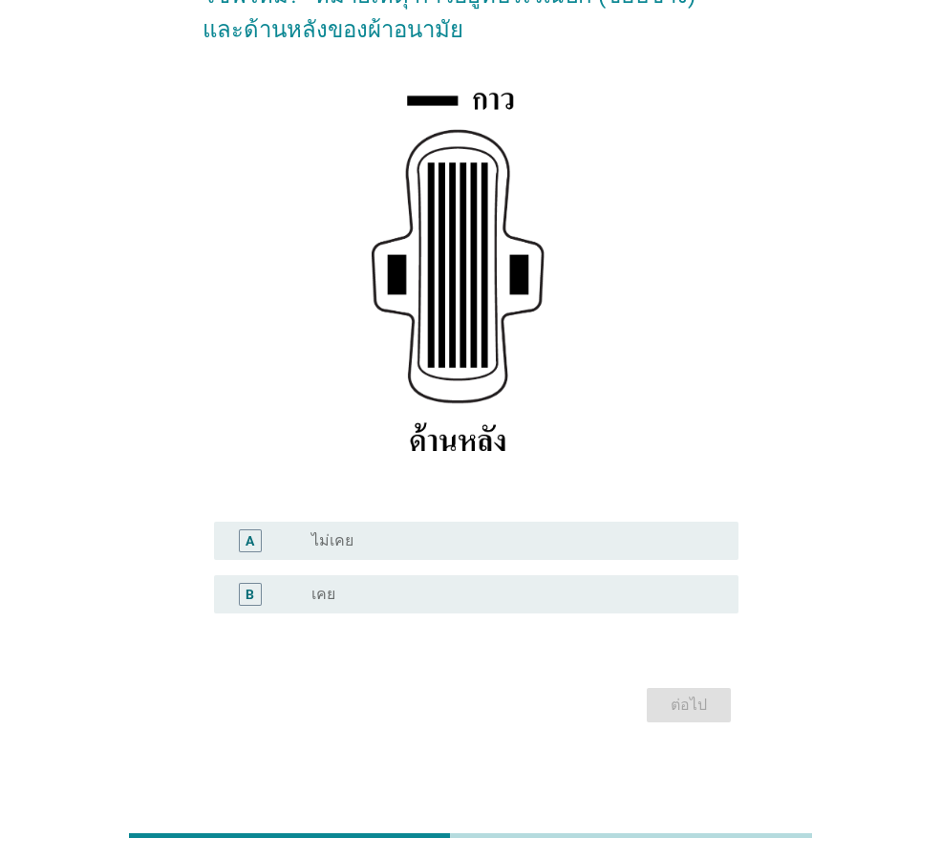
click at [380, 592] on div "radio_button_unchecked เคย" at bounding box center [509, 593] width 396 height 19
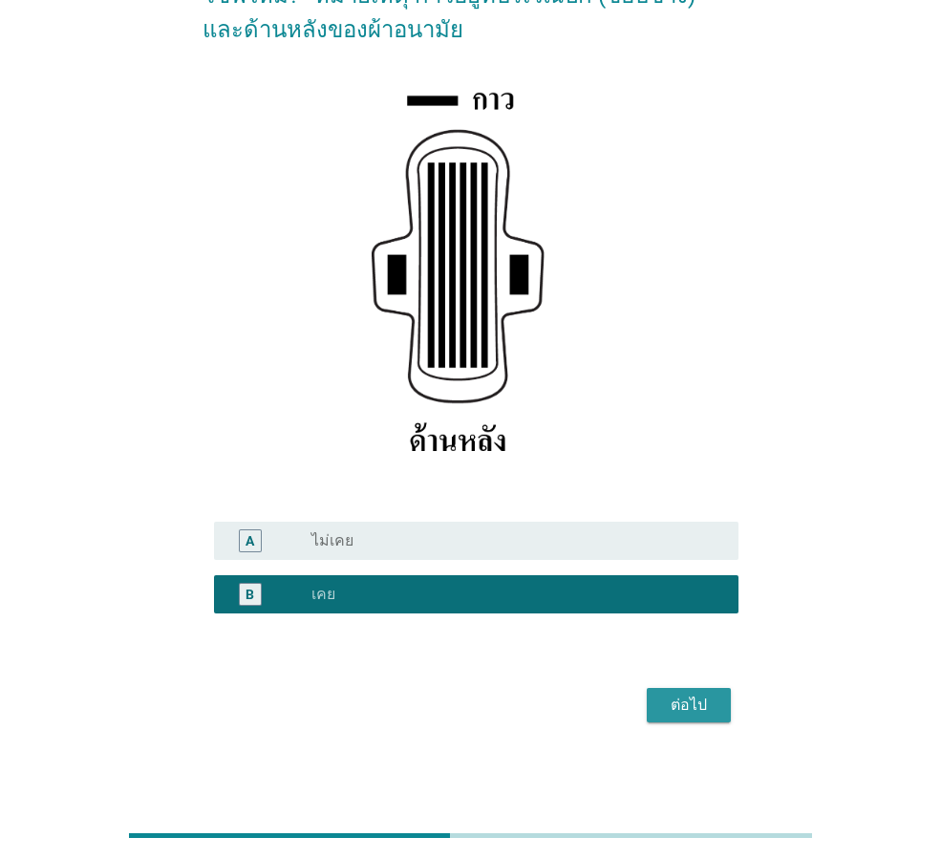
click at [683, 693] on div "ต่อไป" at bounding box center [688, 704] width 53 height 23
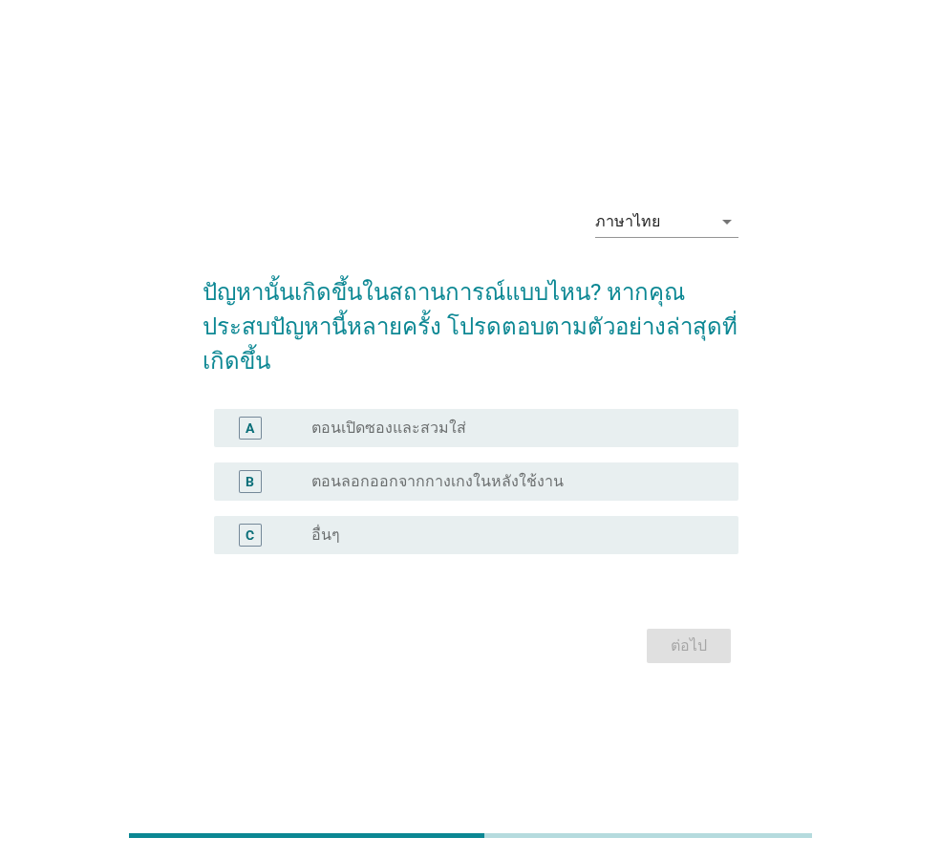
click at [370, 418] on label "ตอนเปิดซองและสวมใส่" at bounding box center [388, 427] width 155 height 19
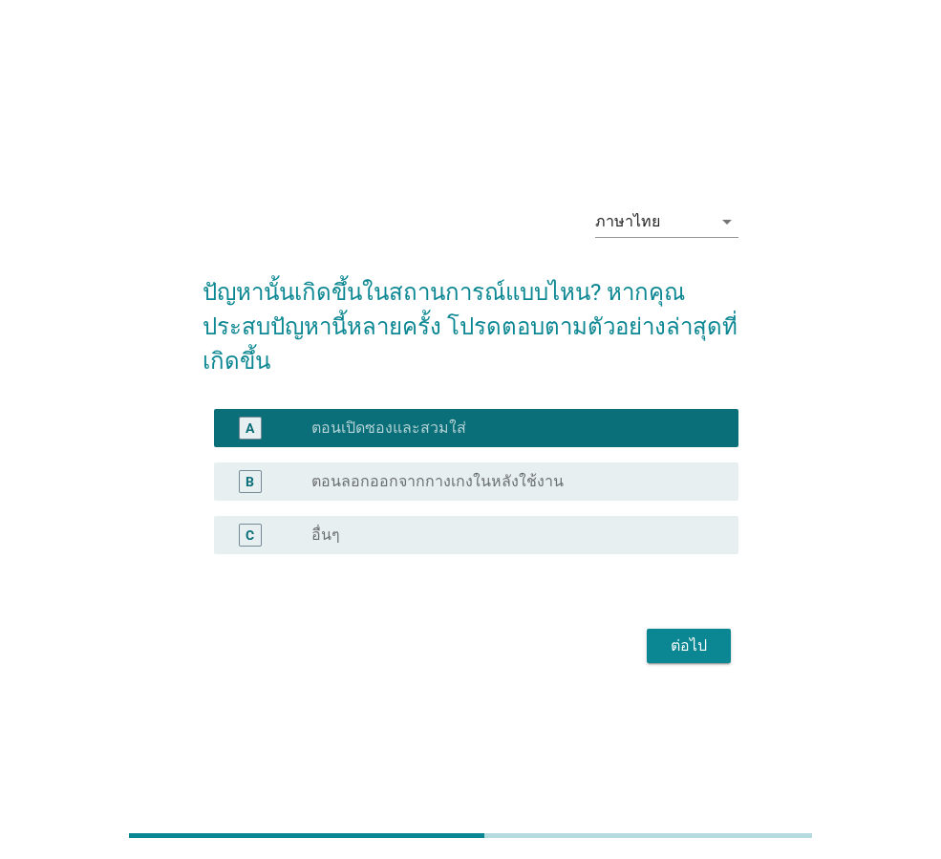
click at [690, 634] on div "ต่อไป" at bounding box center [688, 645] width 53 height 23
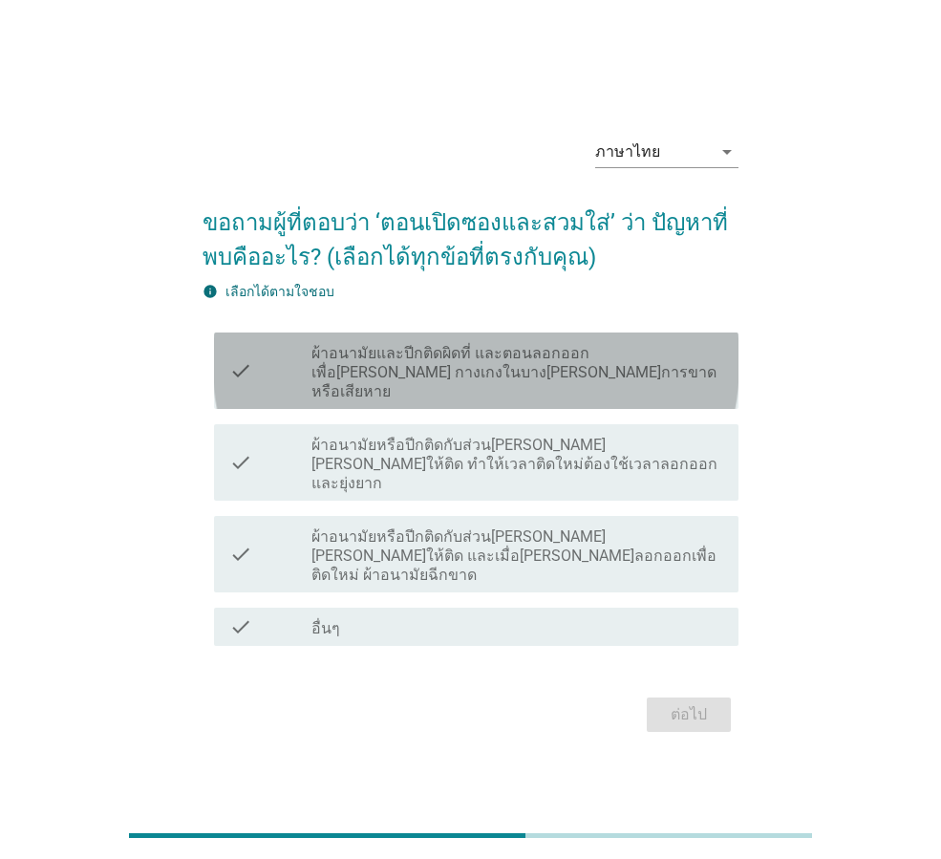
click at [319, 393] on label "ผ้าอนามัยและปีกติดผิดที่ และตอนลอกออกเพื่อ[PERSON_NAME] กางเกงในบาง[PERSON_NAME…" at bounding box center [517, 372] width 412 height 57
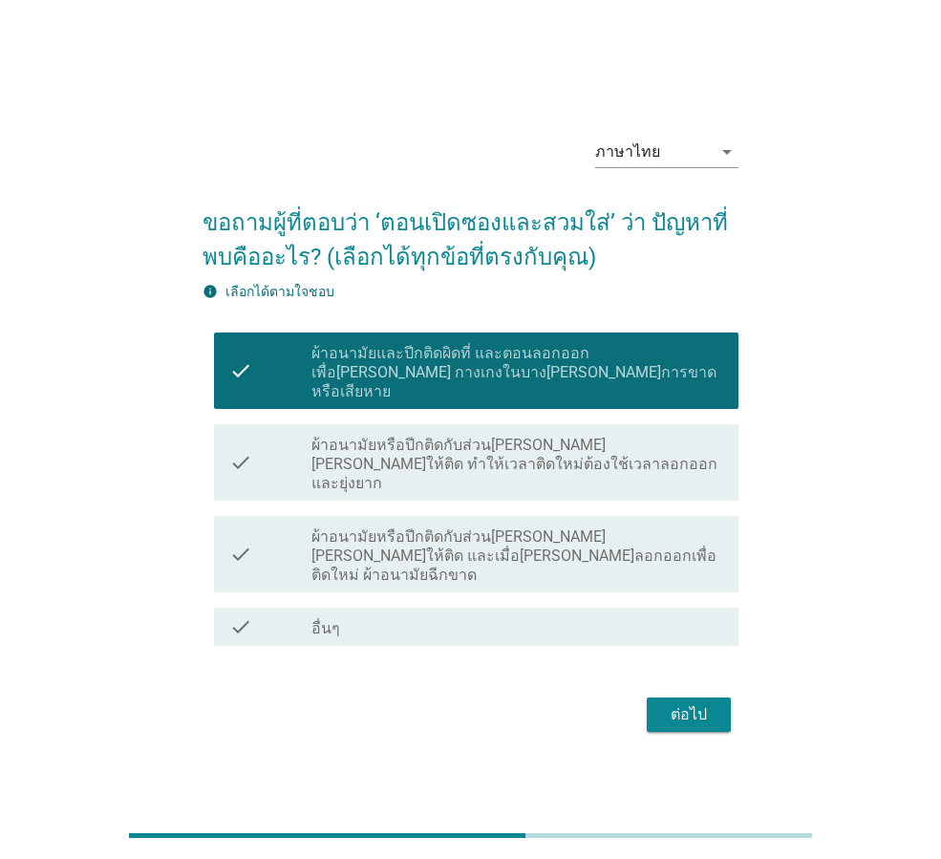
click at [335, 483] on div "check check_box_outline_blank ผ้าอนามัยหรือปีกติดกับส่วน[PERSON_NAME][PERSON_NA…" at bounding box center [476, 462] width 524 height 76
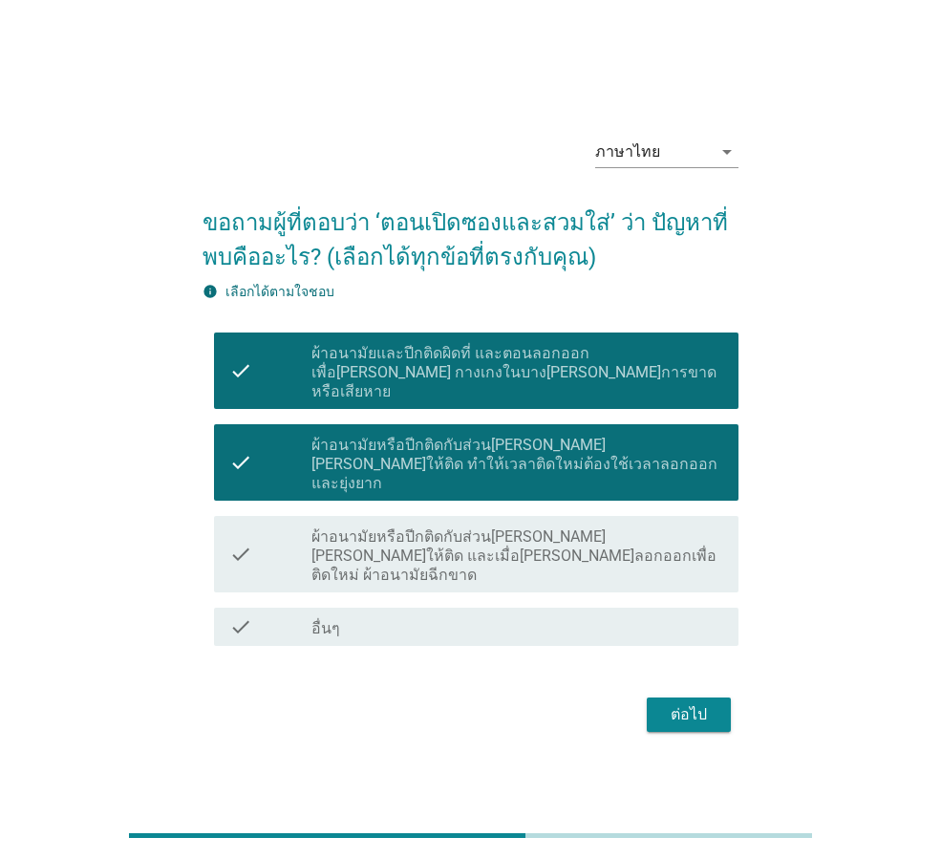
click at [692, 703] on div "ต่อไป" at bounding box center [688, 714] width 53 height 23
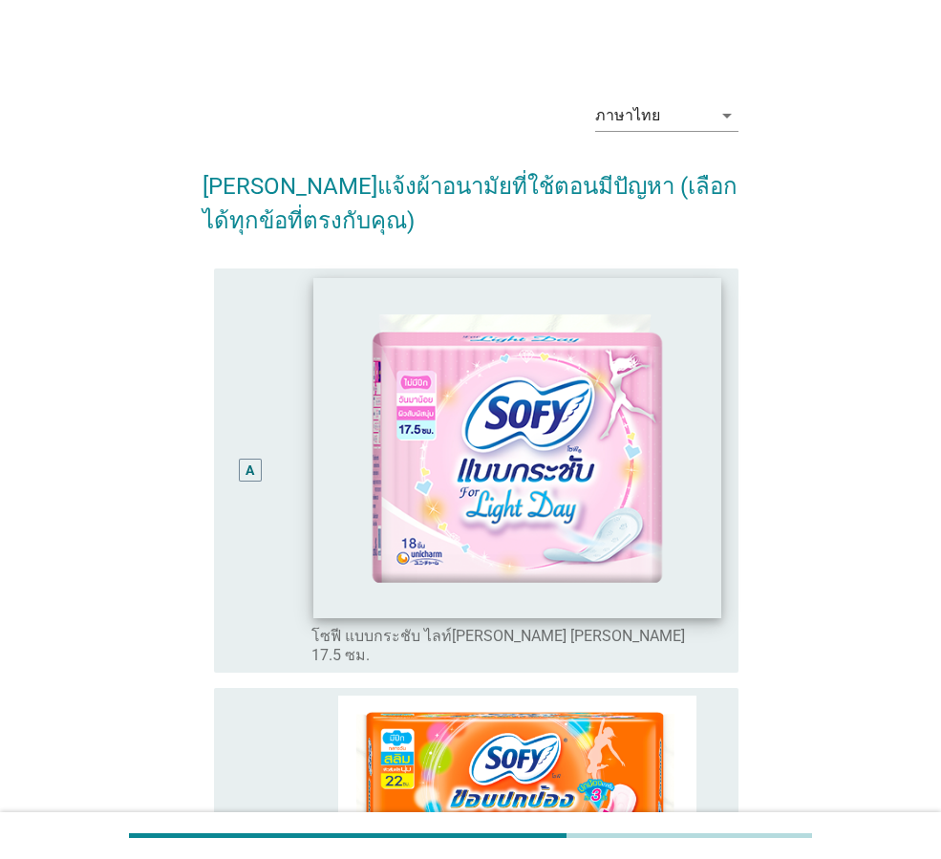
click at [432, 566] on img at bounding box center [516, 447] width 407 height 340
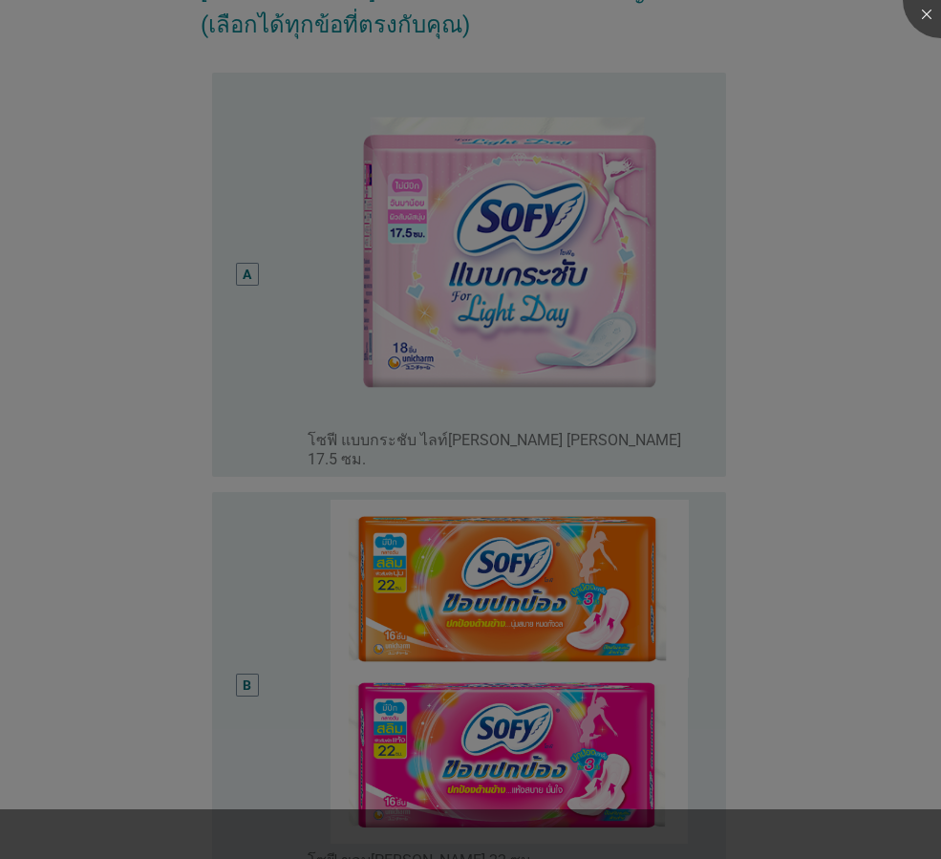
scroll to position [382, 0]
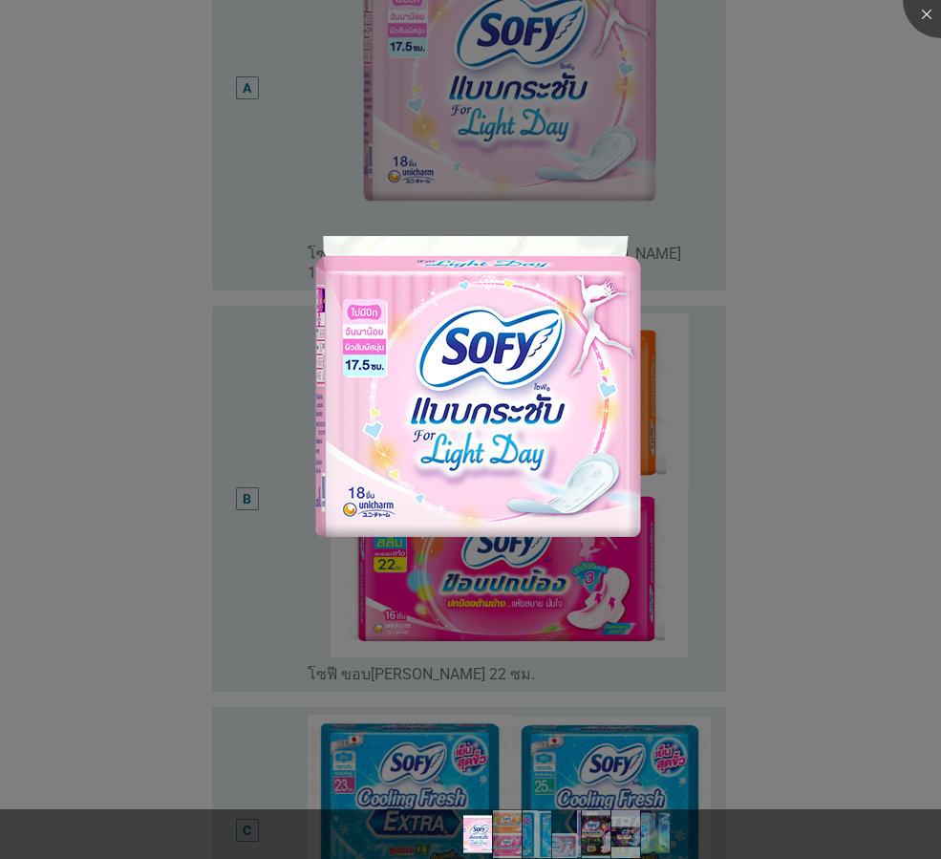
click at [168, 482] on div at bounding box center [470, 429] width 941 height 859
click at [688, 444] on div at bounding box center [470, 429] width 941 height 859
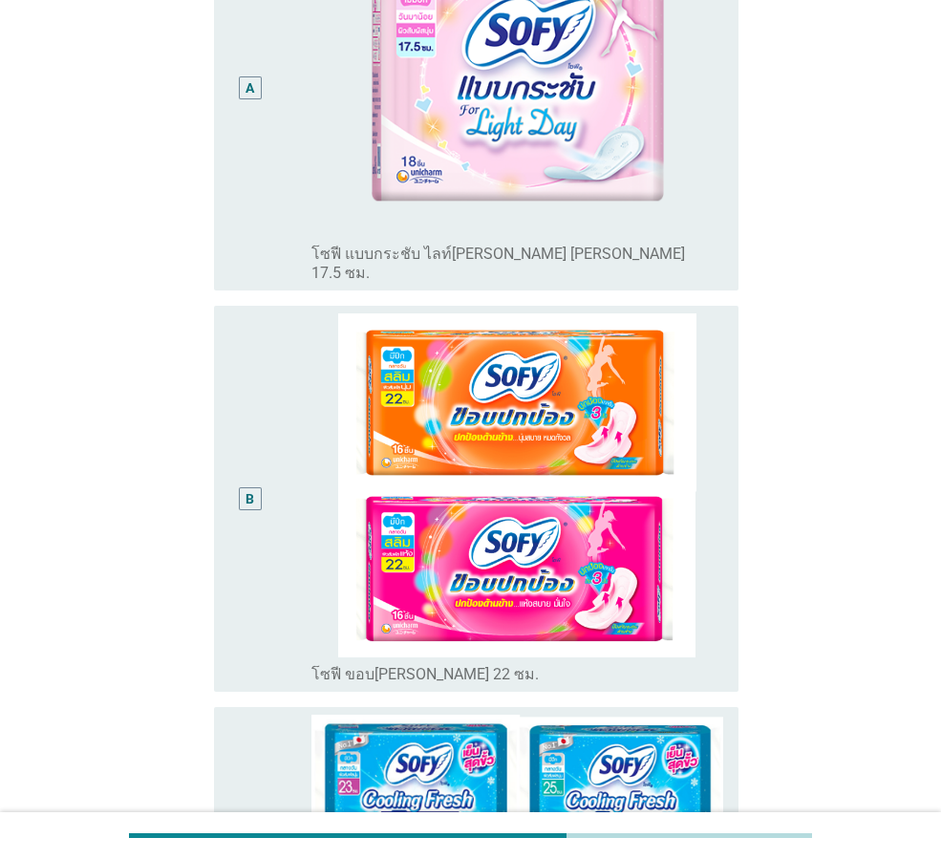
click at [260, 565] on div "B" at bounding box center [249, 498] width 41 height 371
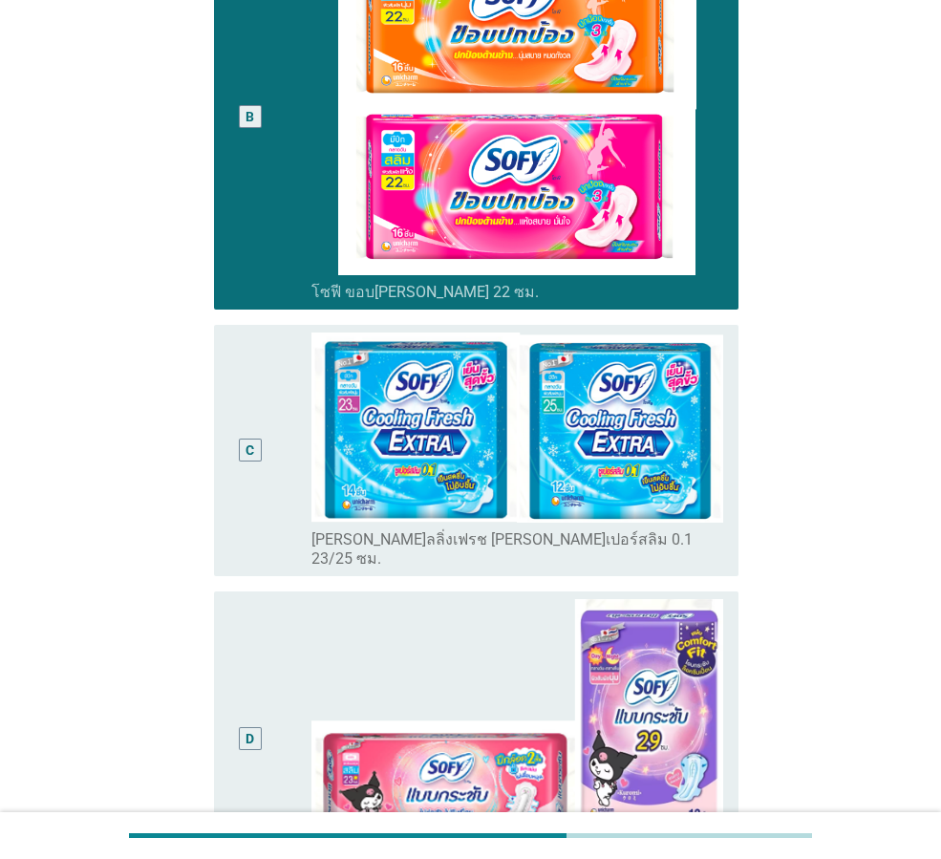
click at [249, 515] on div "C" at bounding box center [249, 450] width 41 height 236
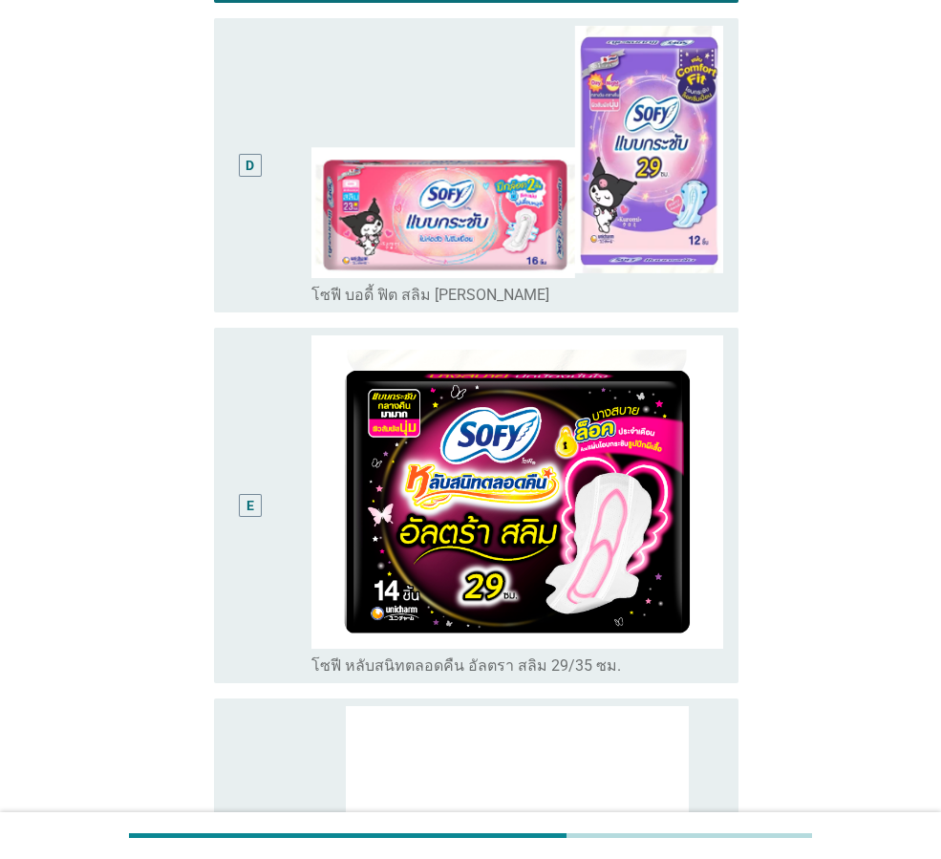
click at [276, 586] on div "E" at bounding box center [270, 505] width 82 height 340
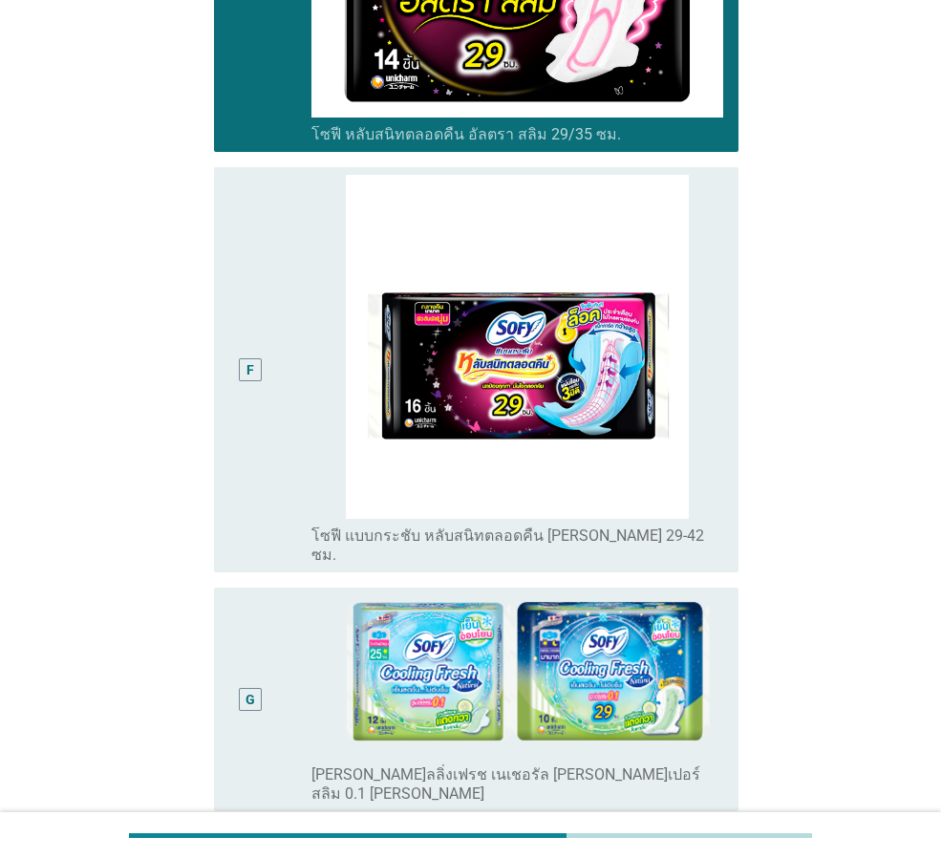
scroll to position [2005, 0]
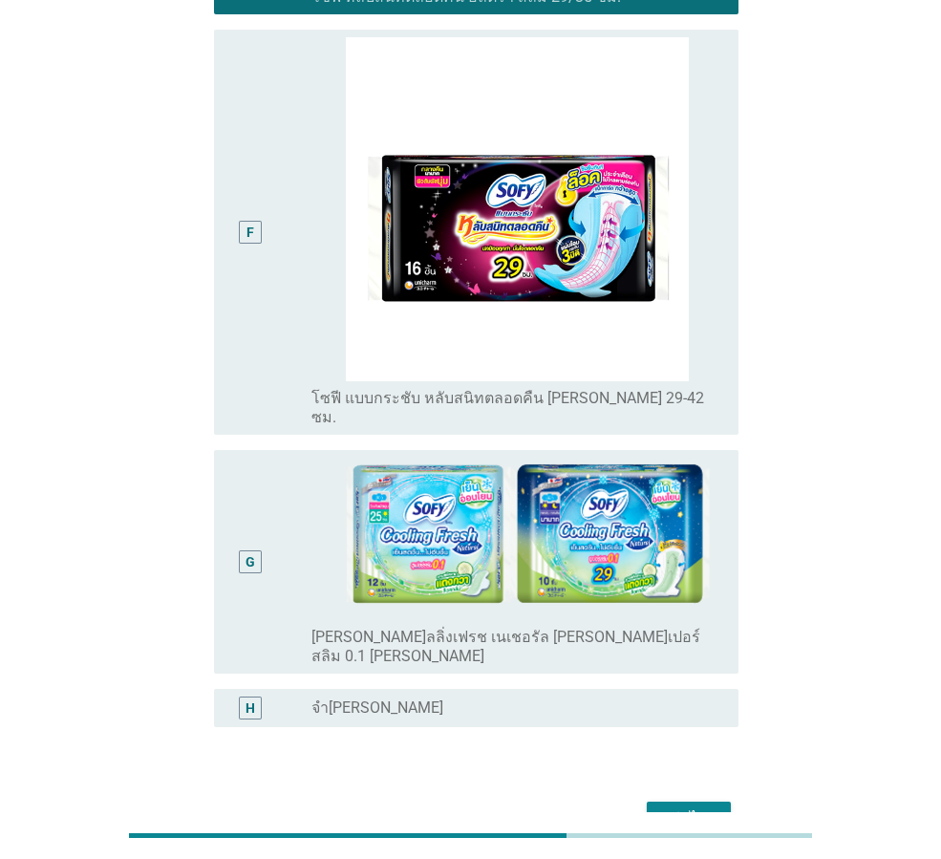
click at [268, 571] on div "G" at bounding box center [249, 561] width 41 height 208
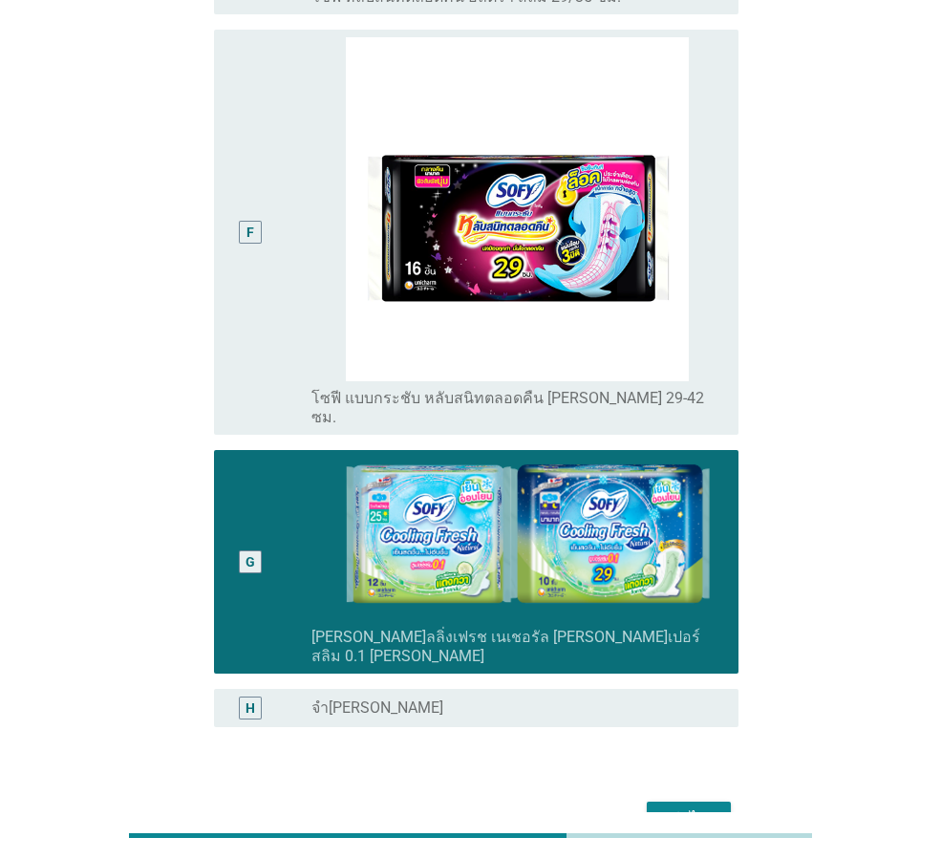
click at [712, 807] on div "ต่อไป" at bounding box center [688, 818] width 53 height 23
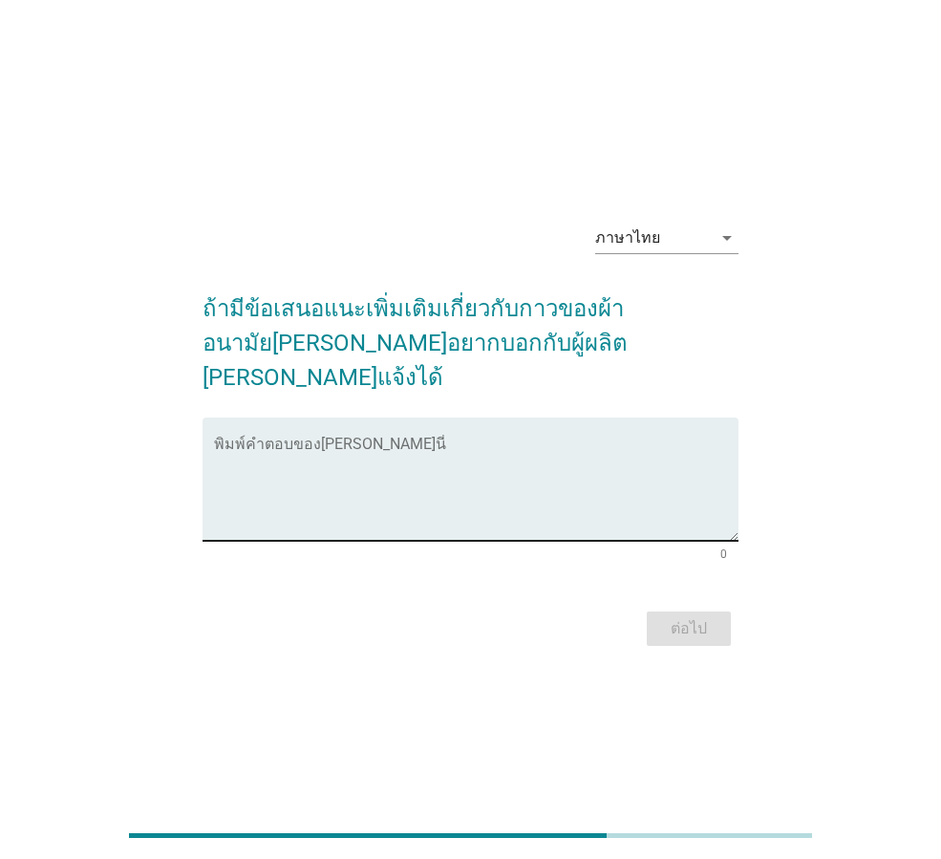
click at [309, 500] on textarea "พิมพ์คำตอบของคุณ ที่นี่" at bounding box center [476, 490] width 524 height 100
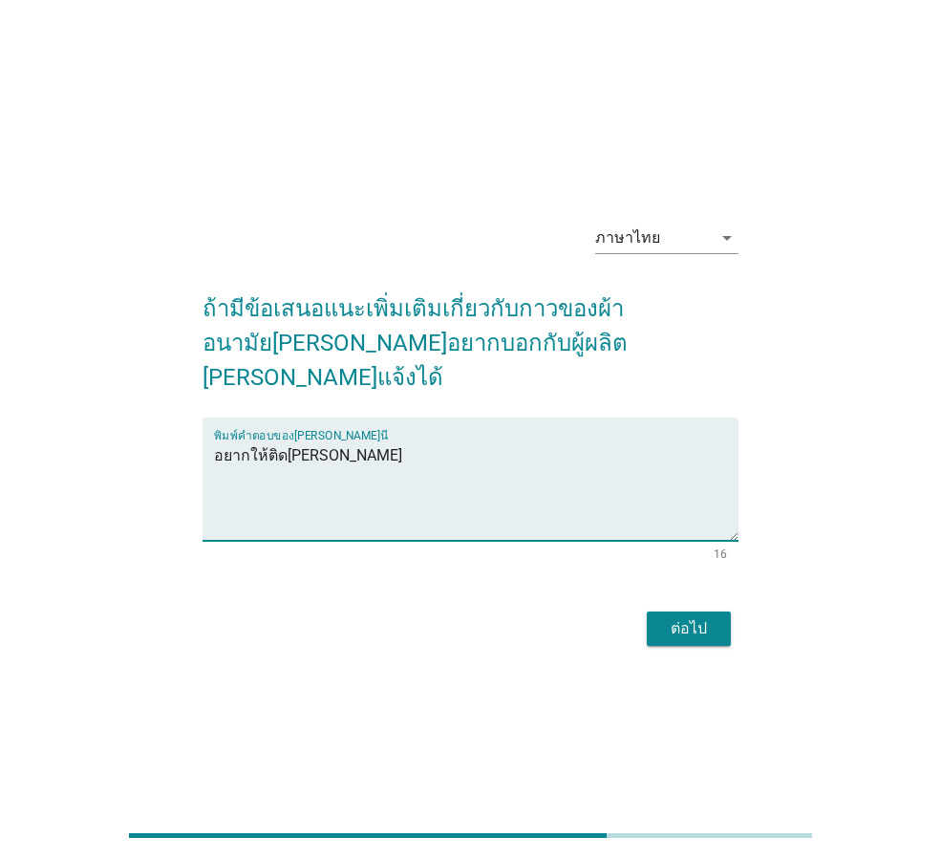
type textarea "อยากให้ติด[PERSON_NAME]"
click at [683, 617] on div "ต่อไป" at bounding box center [688, 628] width 53 height 23
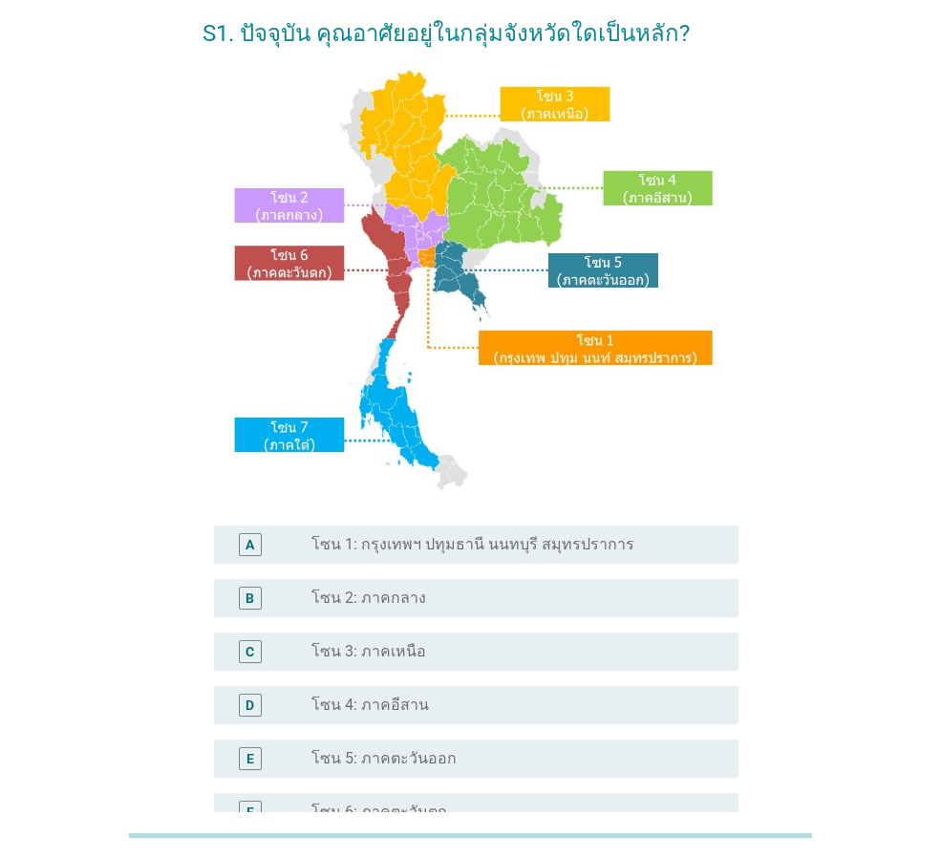
scroll to position [286, 0]
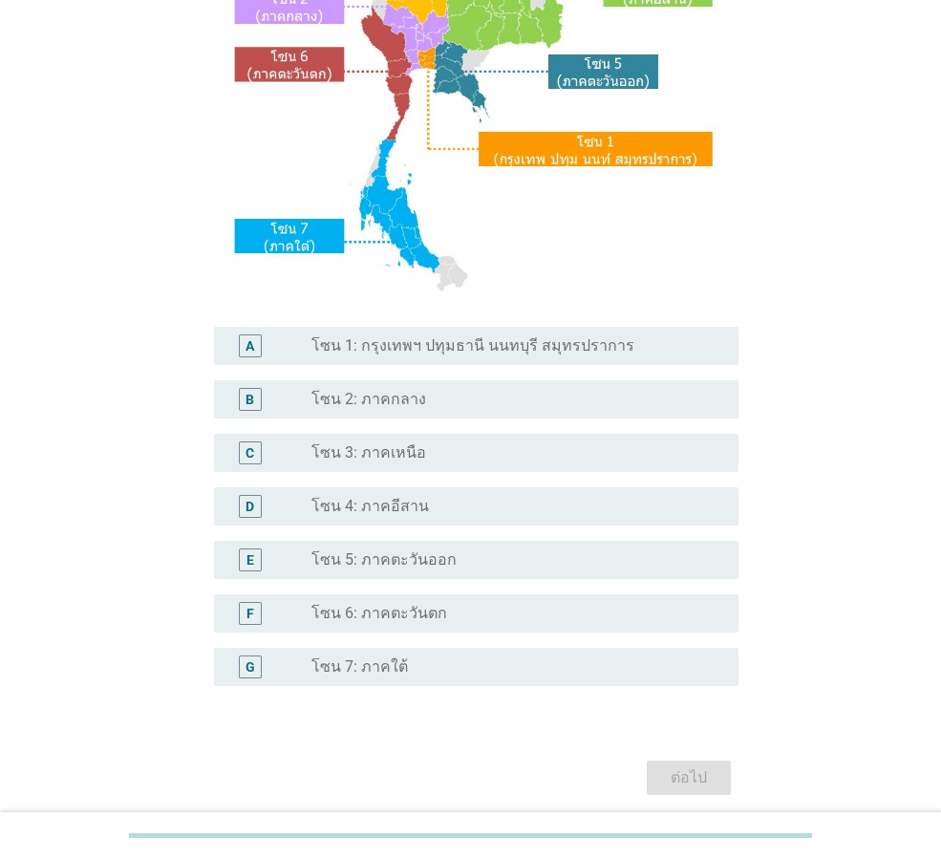
click at [391, 441] on div "radio_button_unchecked โซน 3: ภาคเหนือ" at bounding box center [517, 452] width 412 height 23
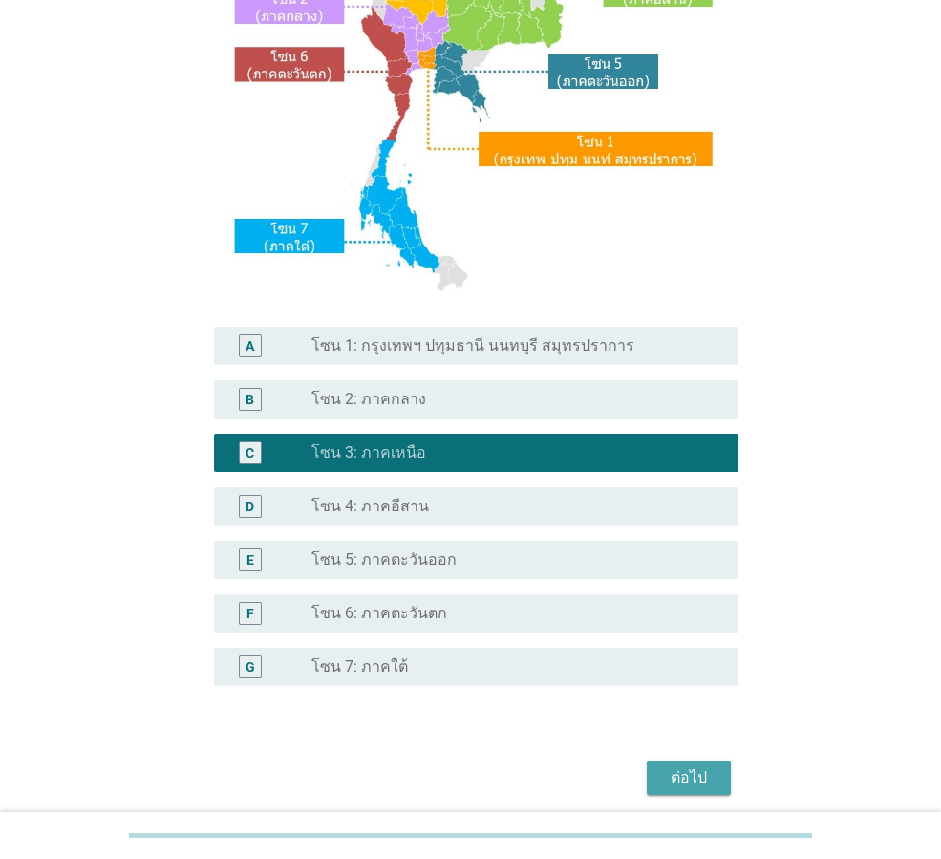
click at [698, 763] on button "ต่อไป" at bounding box center [689, 777] width 84 height 34
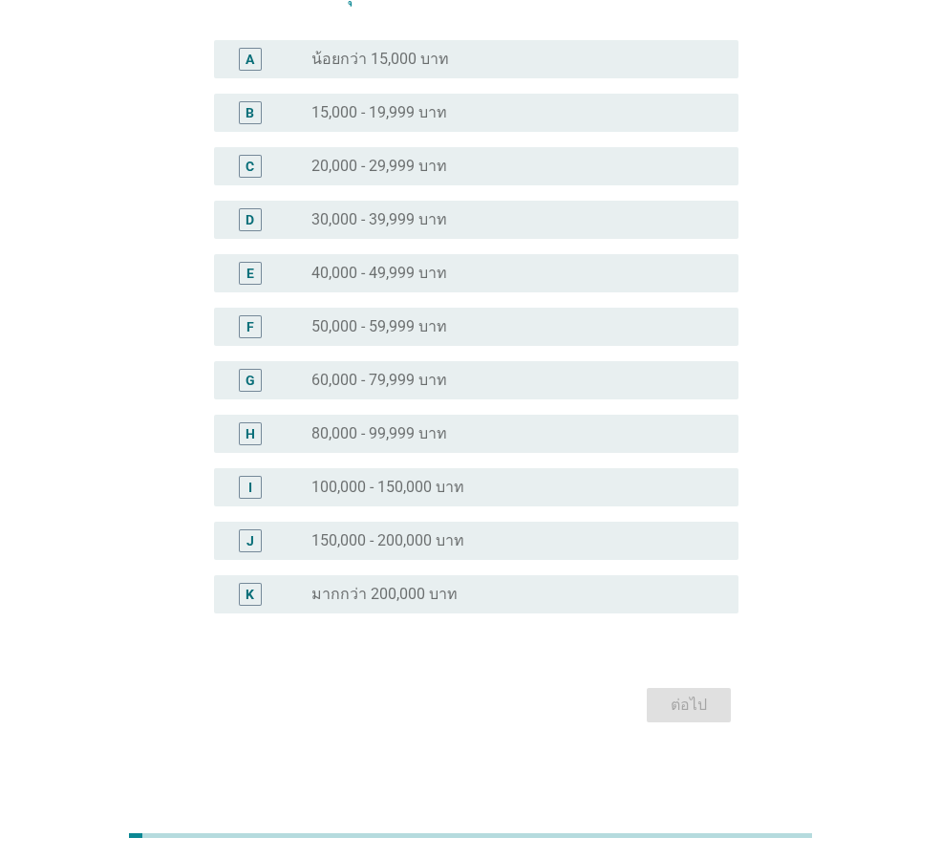
scroll to position [0, 0]
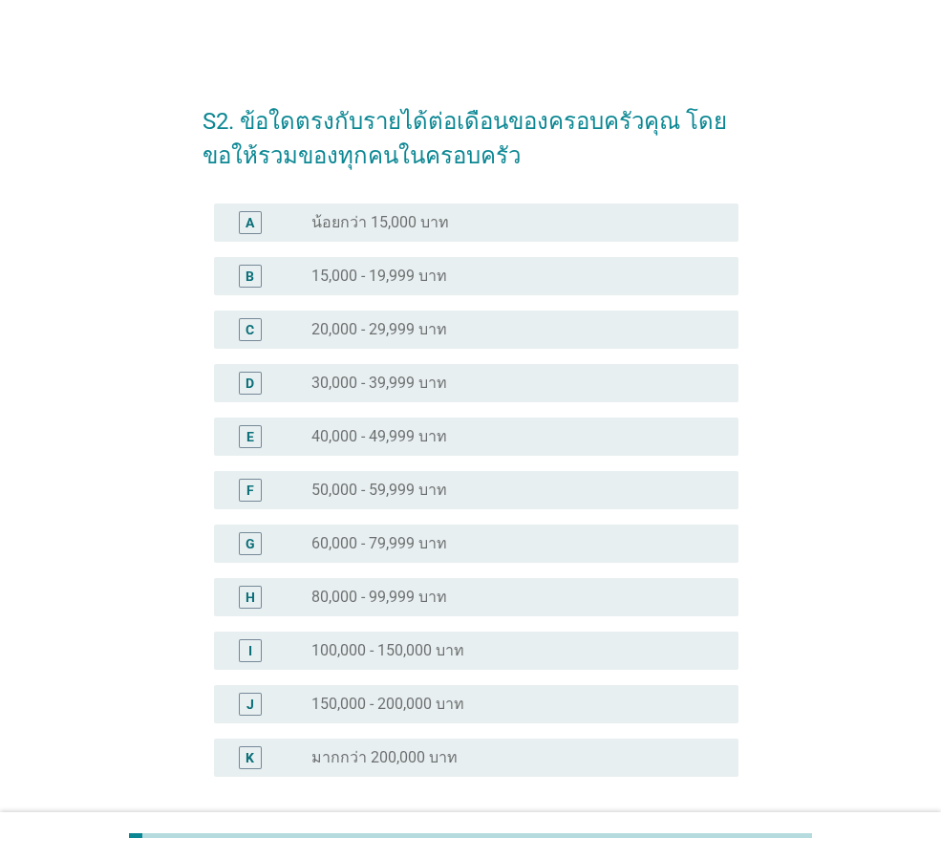
click at [457, 755] on div "radio_button_unchecked มากกว่า 200,000 บาท" at bounding box center [509, 757] width 396 height 19
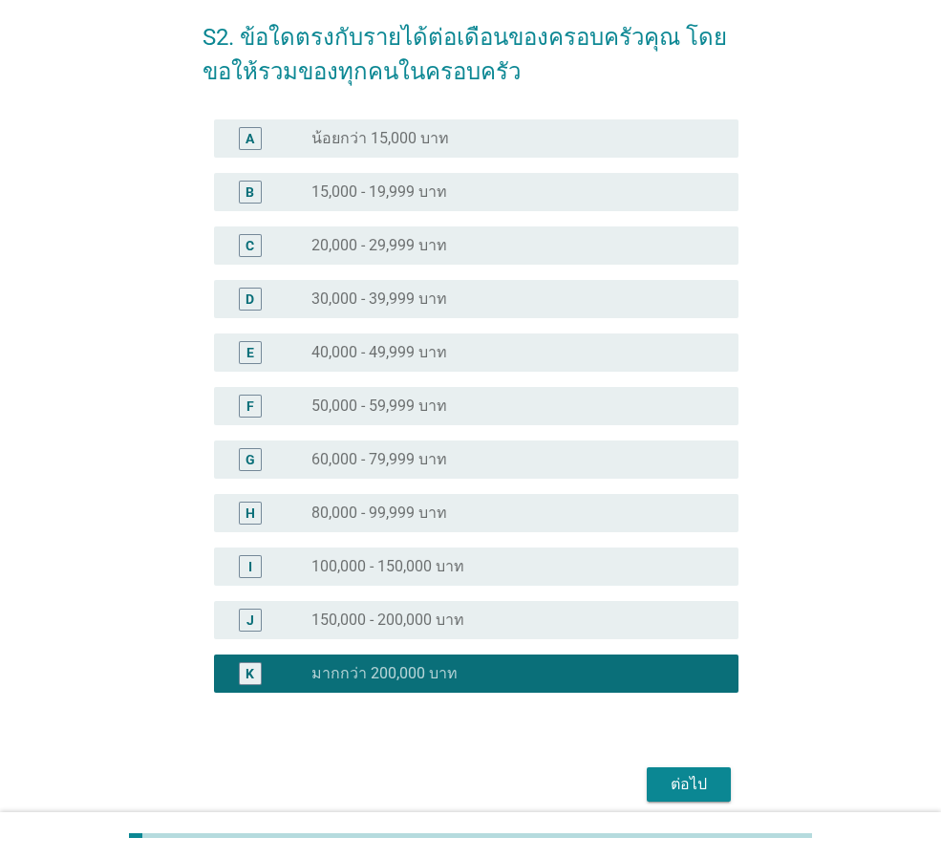
scroll to position [163, 0]
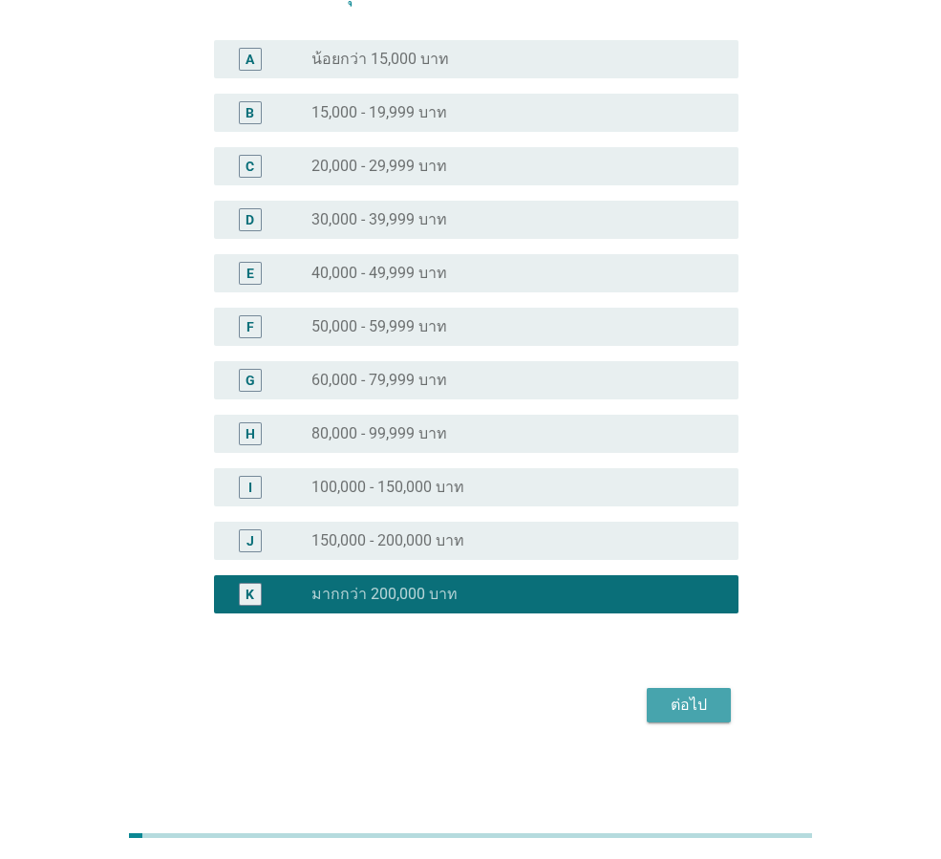
click at [669, 698] on div "ต่อไป" at bounding box center [688, 704] width 53 height 23
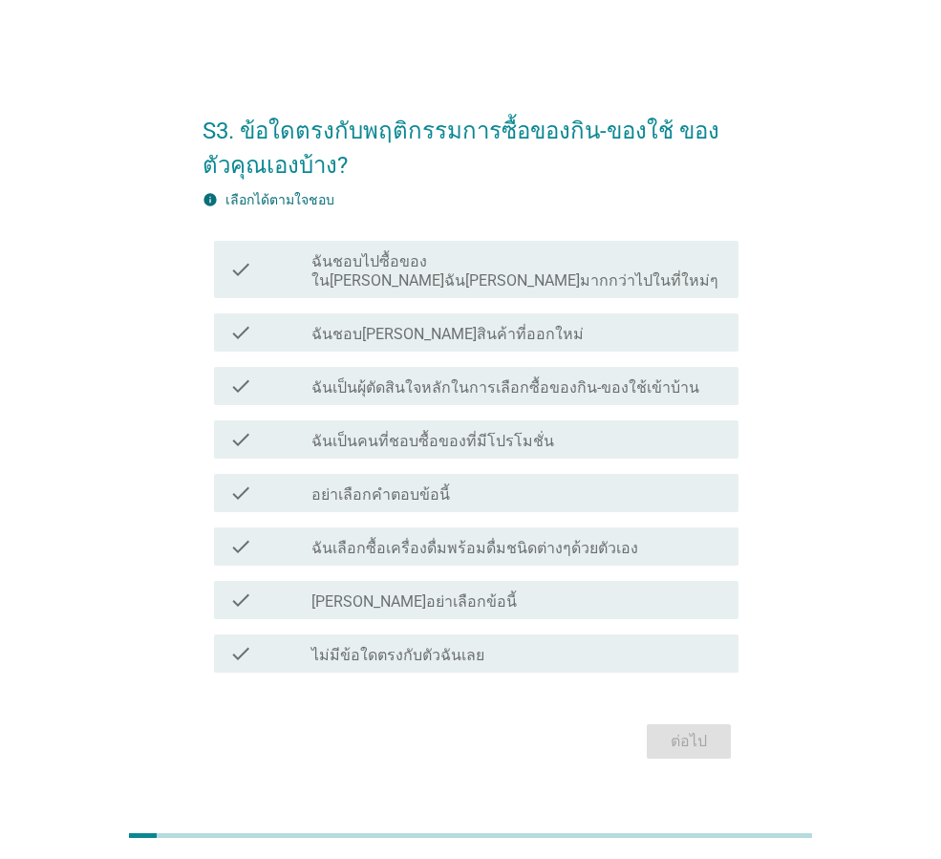
click at [501, 325] on div "check_box_outline_blank ฉันชอบลองสินค้าที่ออกใหม่" at bounding box center [517, 332] width 412 height 23
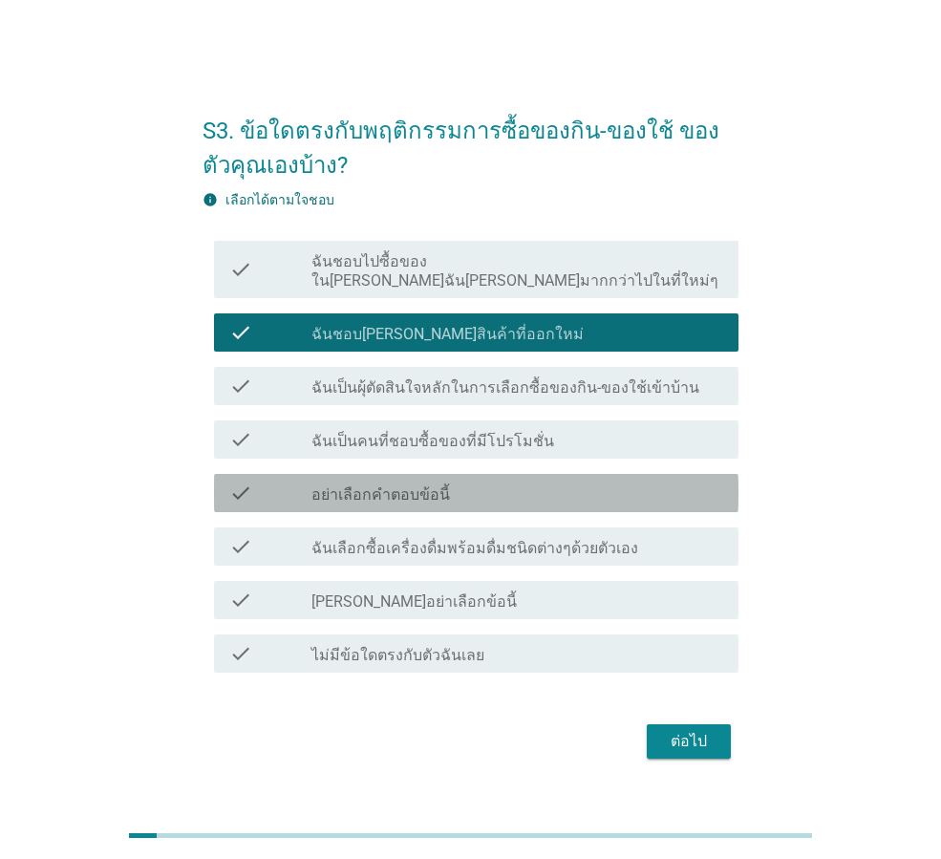
click at [456, 474] on div "check check_box_outline_blank อย่าเลือกคำตอบข้อนี้" at bounding box center [476, 493] width 524 height 38
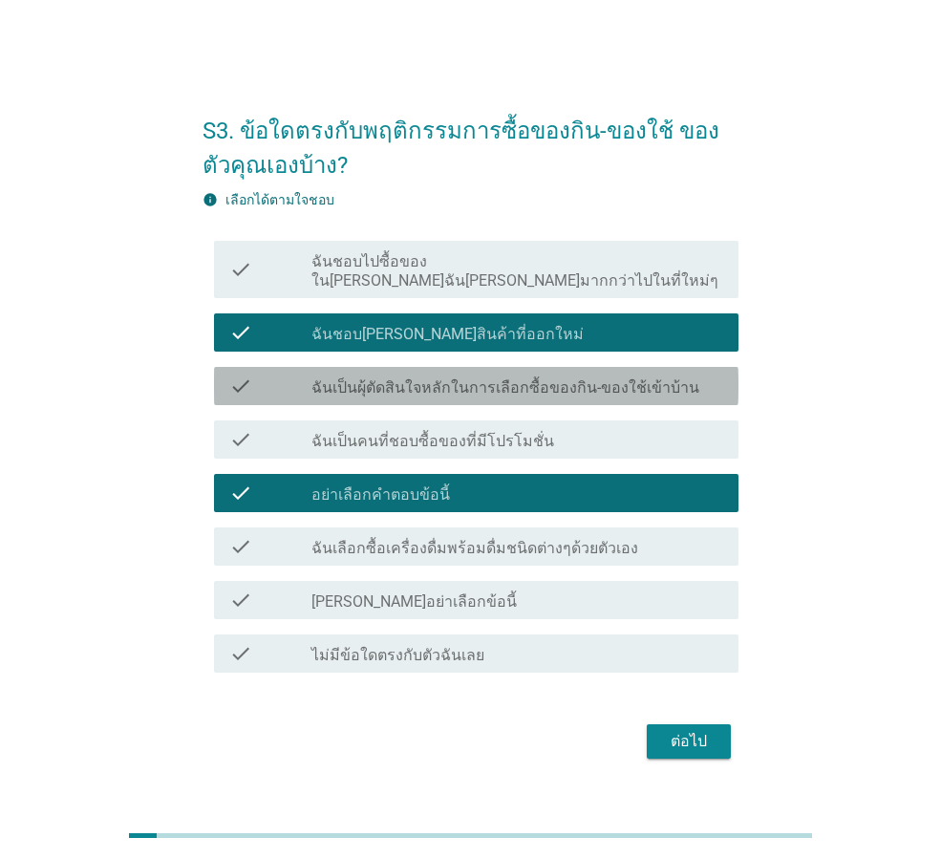
click at [456, 378] on label "ฉันเป็นผุ้ตัดสินใจหลักในการเลือกซื้อของกิน-ของใช้เข้าบ้าน" at bounding box center [505, 387] width 388 height 19
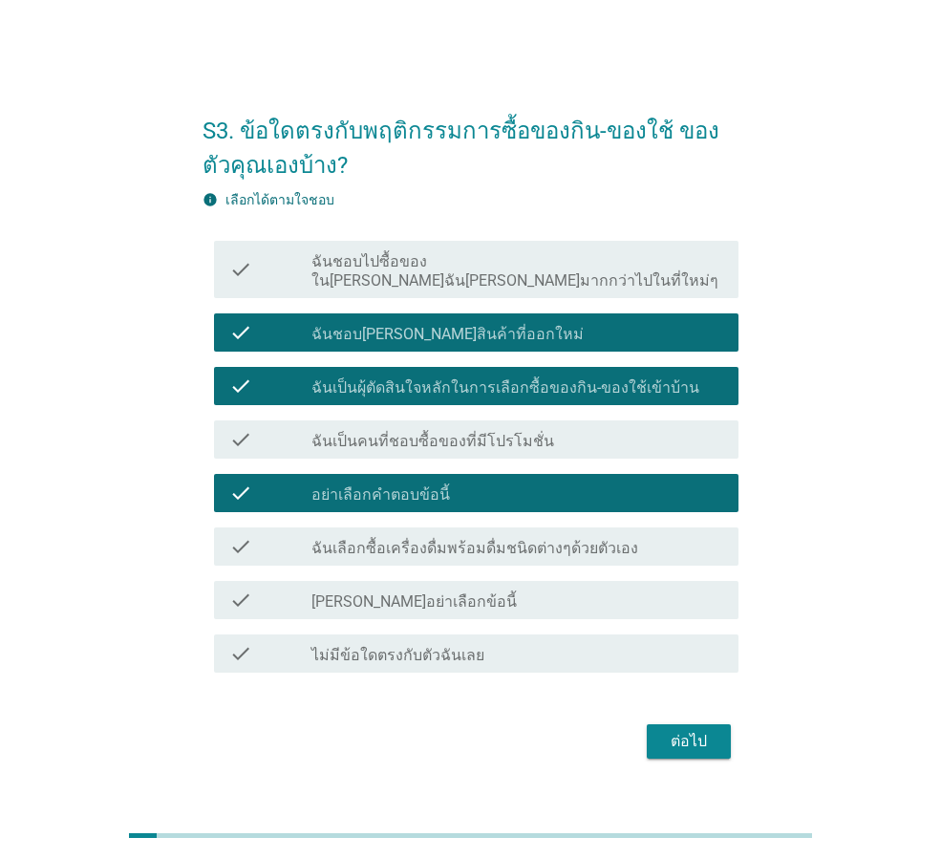
click at [490, 267] on label "ฉันชอบไปซื้อของในที่ที่ฉันคุ้นเคยมากกว่าไปในที่ใหม่ๆ" at bounding box center [517, 271] width 412 height 38
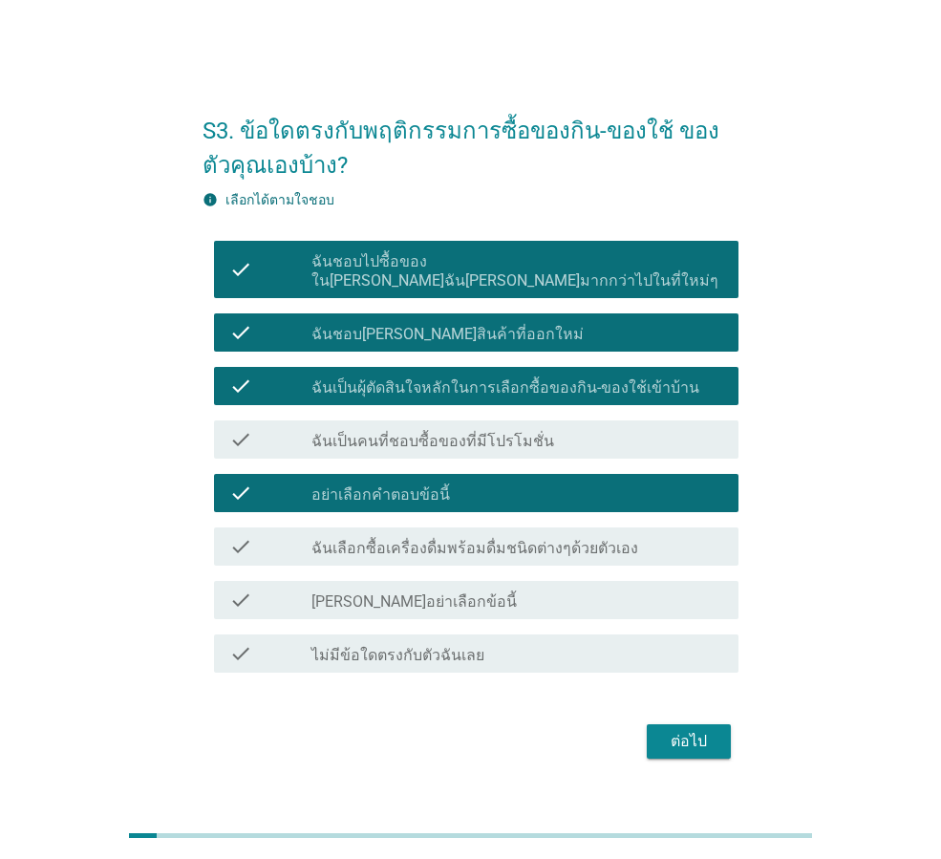
click at [513, 588] on div "check_box_outline_blank กรุณาอย่าเลือกข้อนี้" at bounding box center [517, 599] width 412 height 23
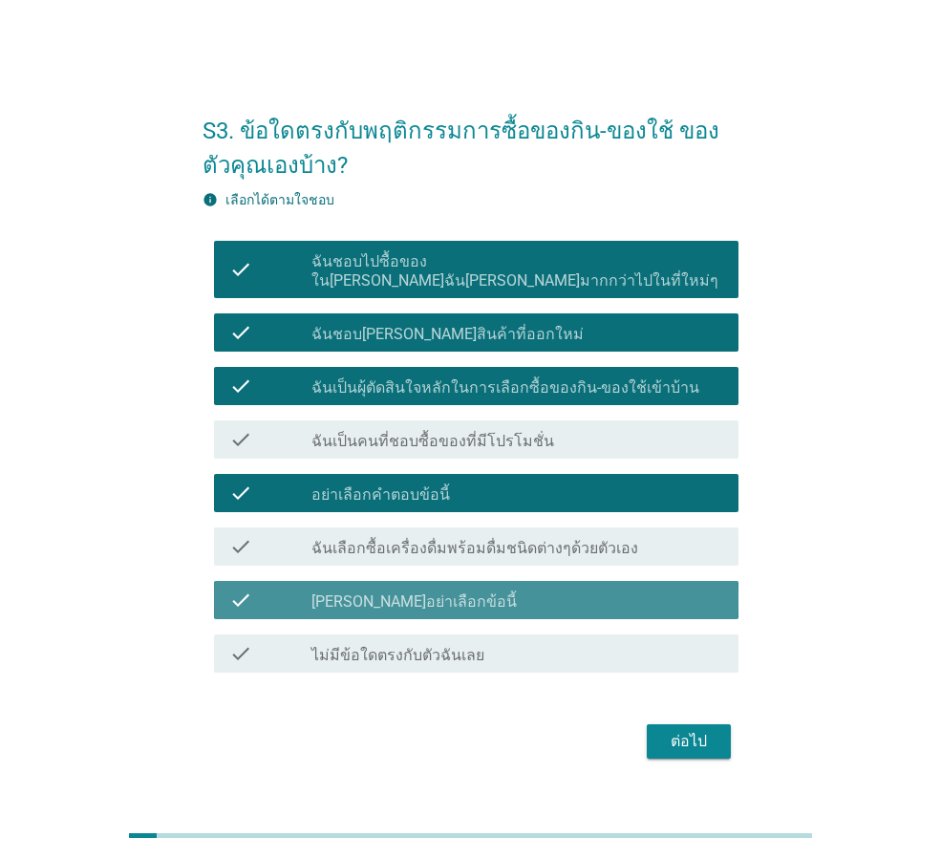
click at [519, 588] on div "check_box_outline_blank กรุณาอย่าเลือกข้อนี้" at bounding box center [517, 599] width 412 height 23
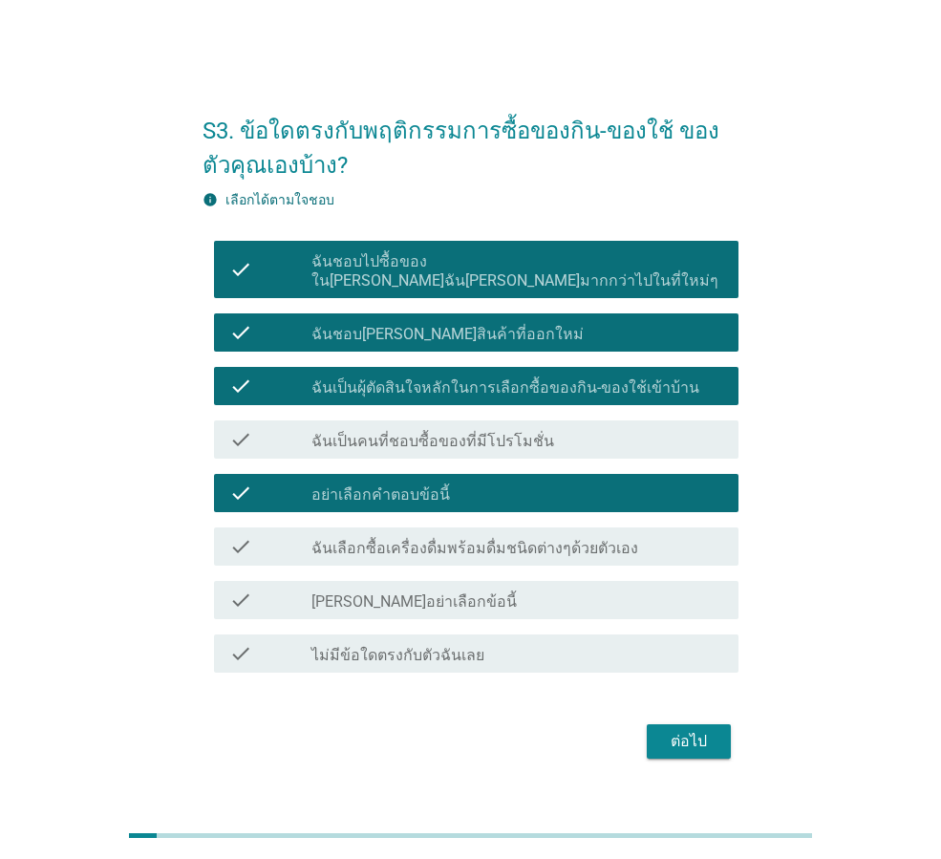
click at [521, 539] on label "ฉันเลือกซื้อเครื่องดื่มพร้อมดื่มชนิดต่างๆด้วยตัวเอง" at bounding box center [474, 548] width 327 height 19
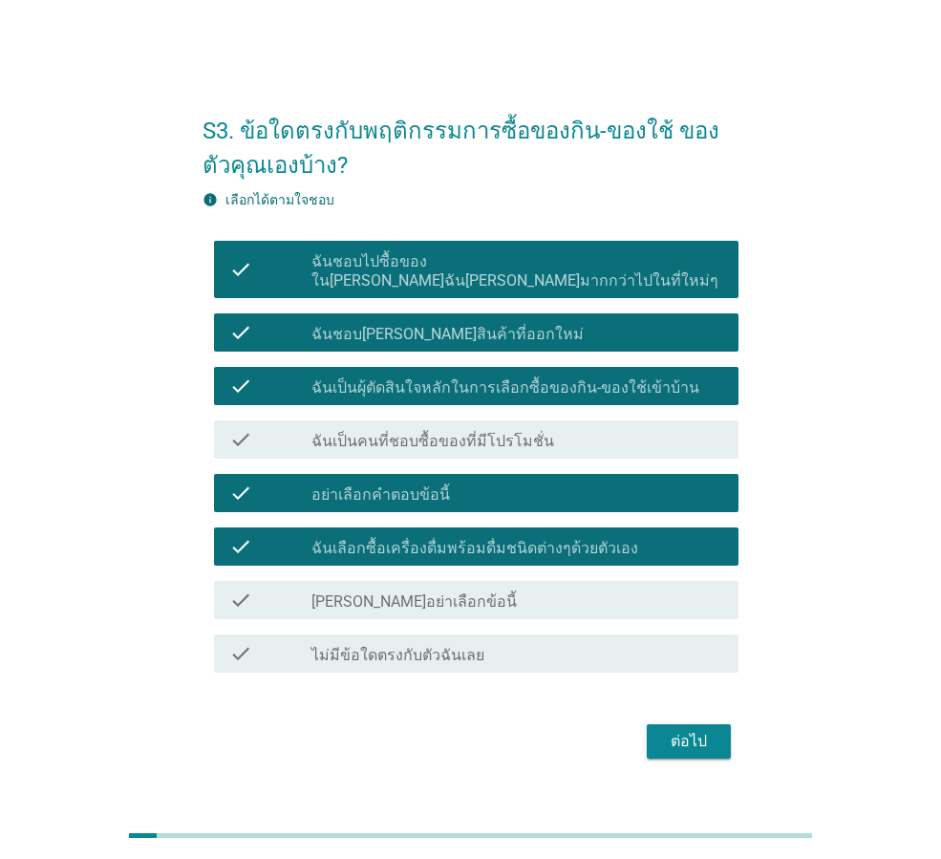
click at [703, 730] on div "ต่อไป" at bounding box center [688, 741] width 53 height 23
